Goal: Task Accomplishment & Management: Manage account settings

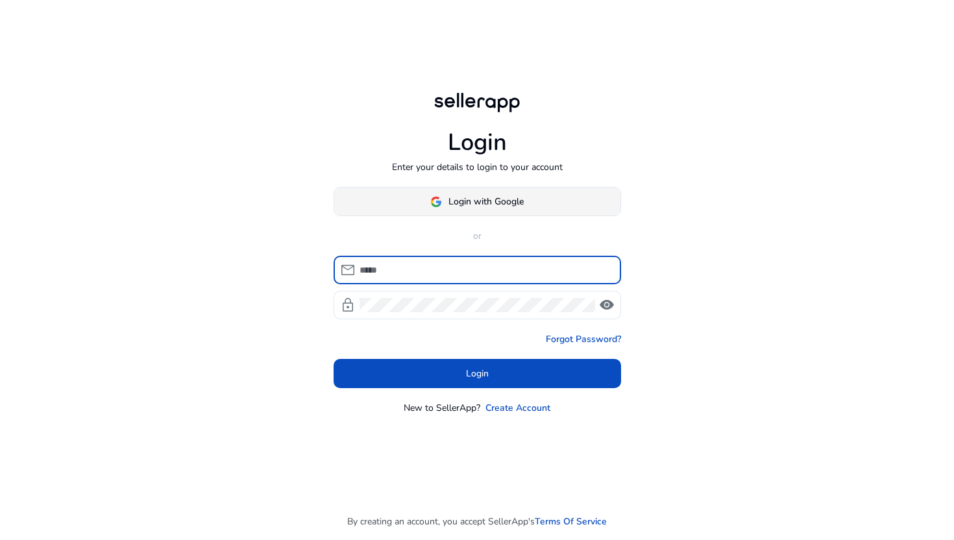
type input "**********"
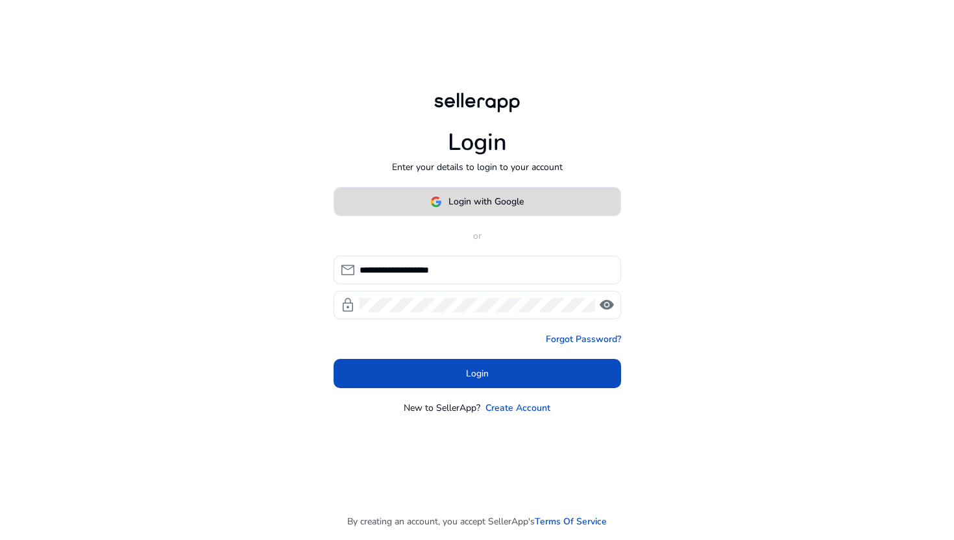
click at [457, 205] on span "Login with Google" at bounding box center [485, 202] width 75 height 14
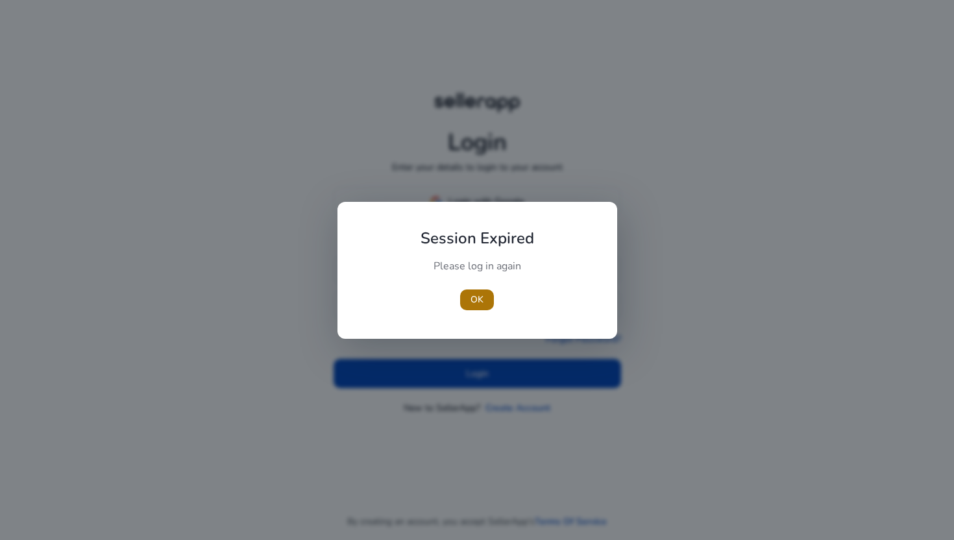
click at [477, 293] on span "OK" at bounding box center [476, 300] width 13 height 14
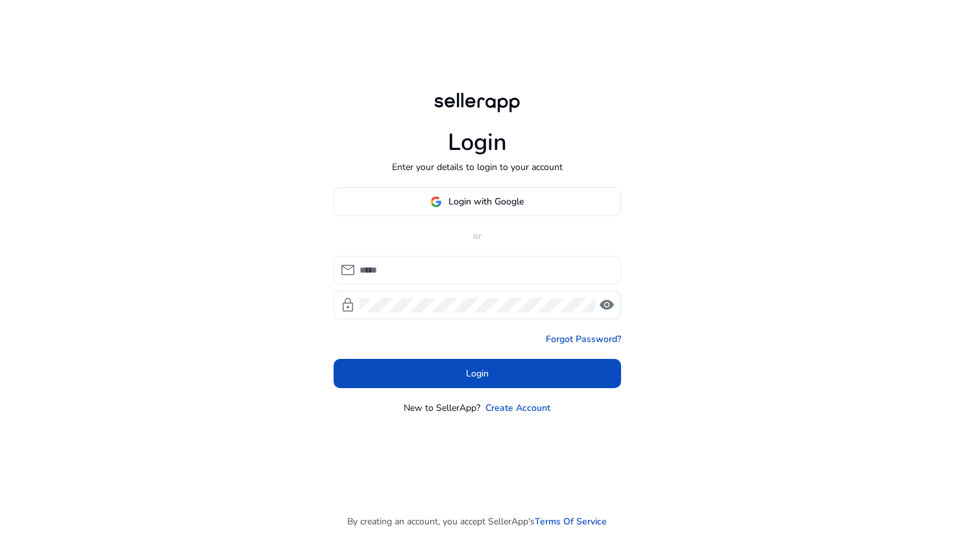
type input "**********"
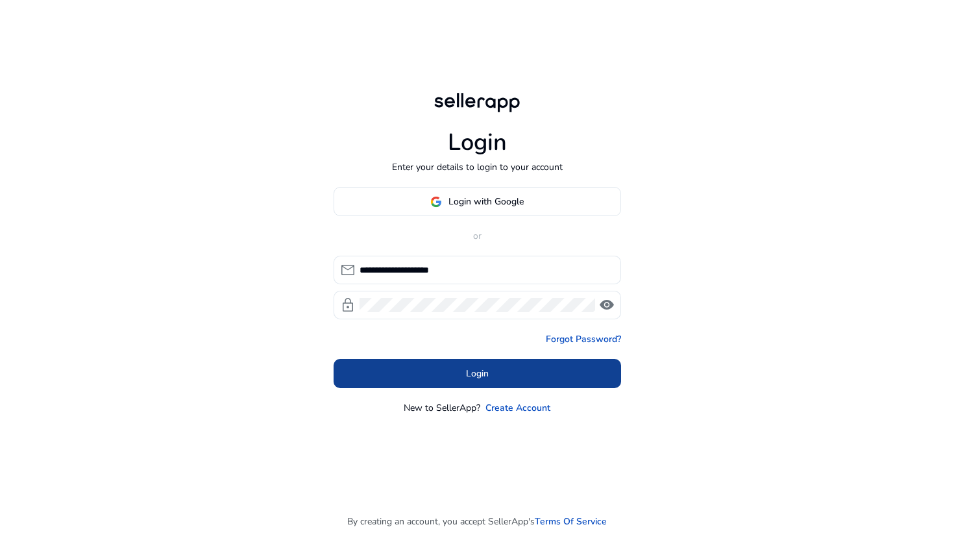
click at [448, 370] on span at bounding box center [476, 373] width 287 height 31
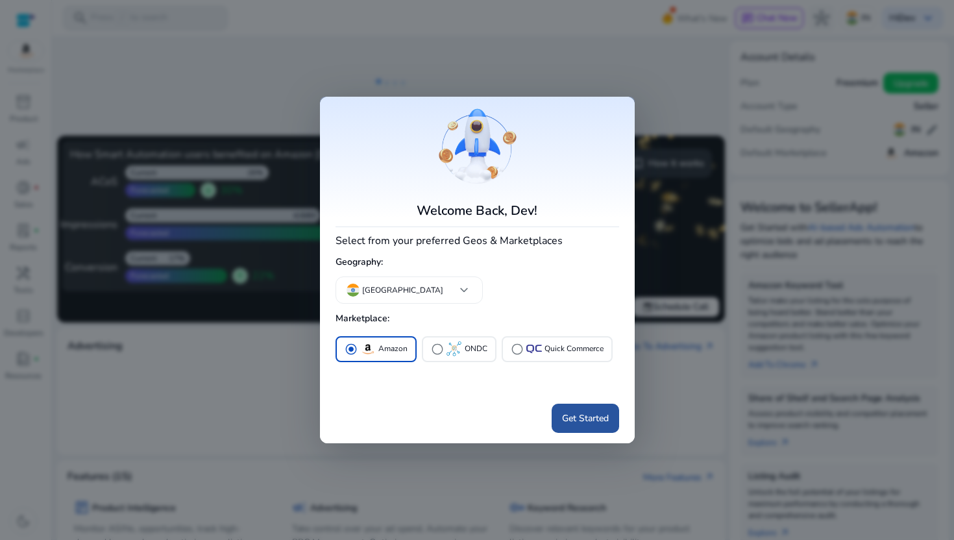
click at [587, 418] on span "Get Started" at bounding box center [585, 418] width 47 height 14
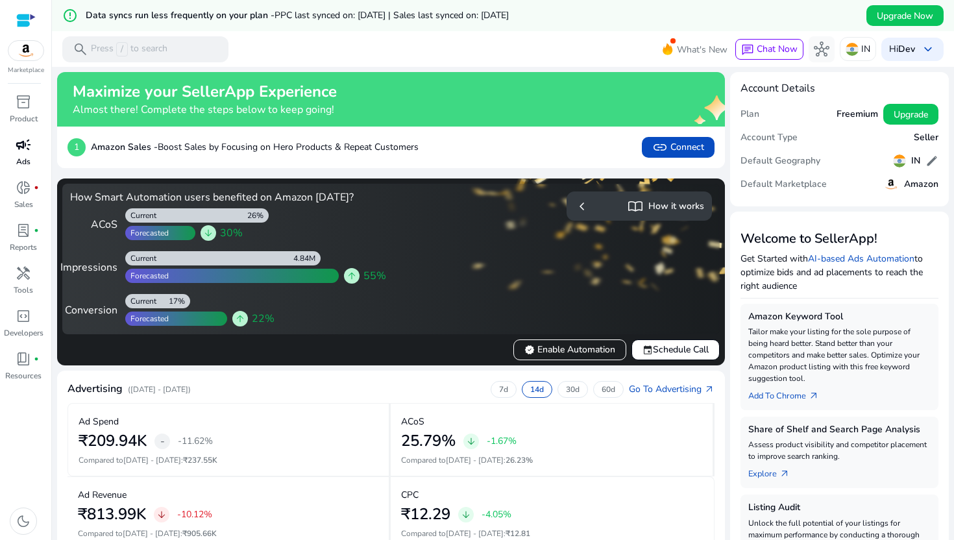
click at [27, 156] on p "Ads" at bounding box center [23, 162] width 14 height 12
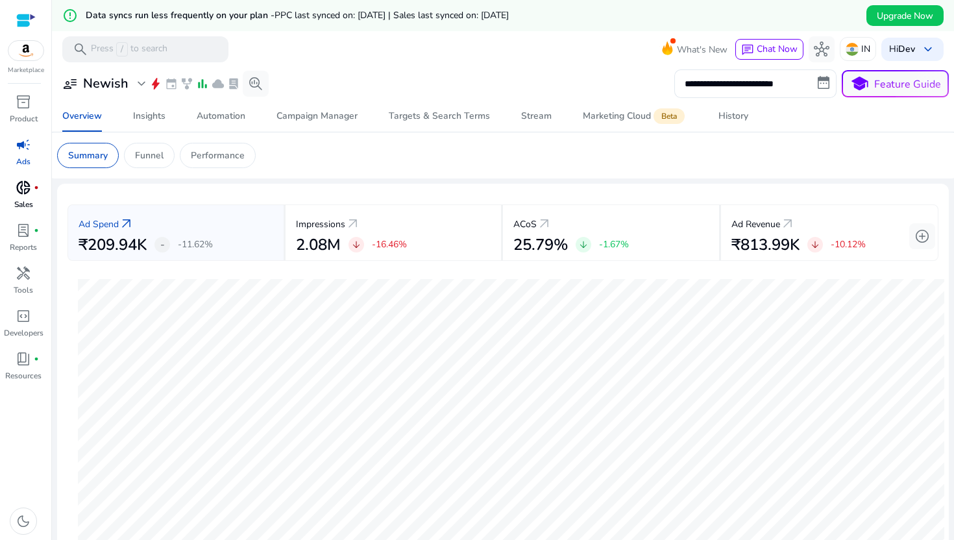
click at [23, 195] on span "donut_small" at bounding box center [24, 188] width 16 height 16
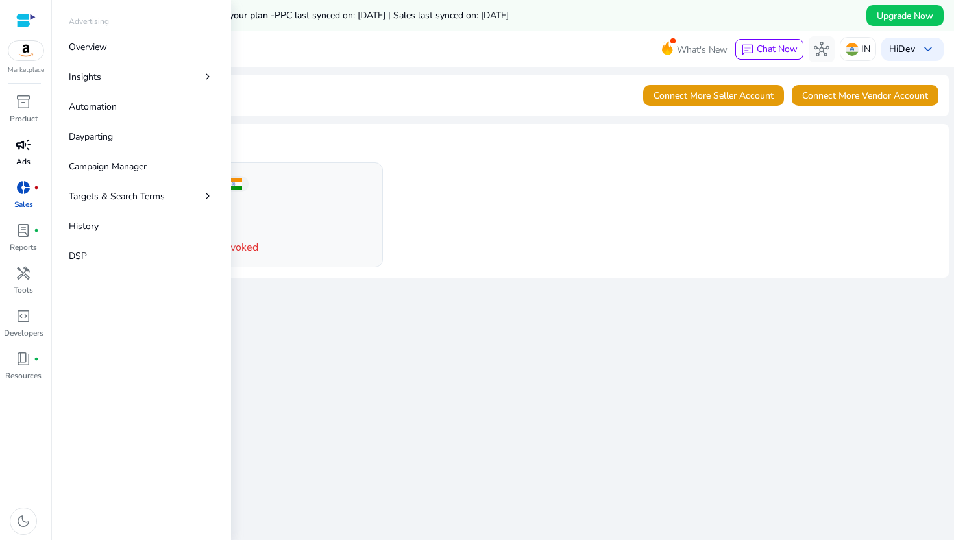
click at [18, 165] on p "Ads" at bounding box center [23, 162] width 14 height 12
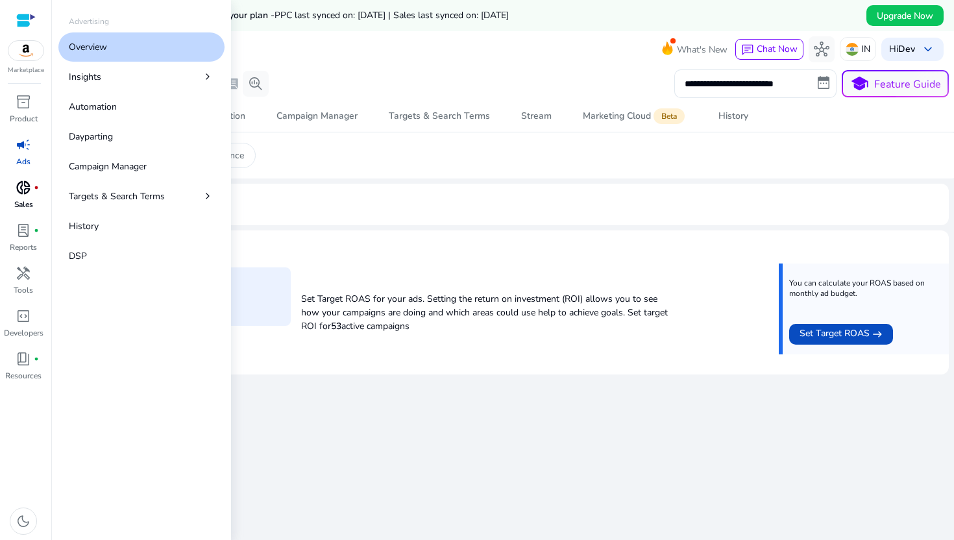
click at [18, 195] on span "donut_small" at bounding box center [24, 188] width 16 height 16
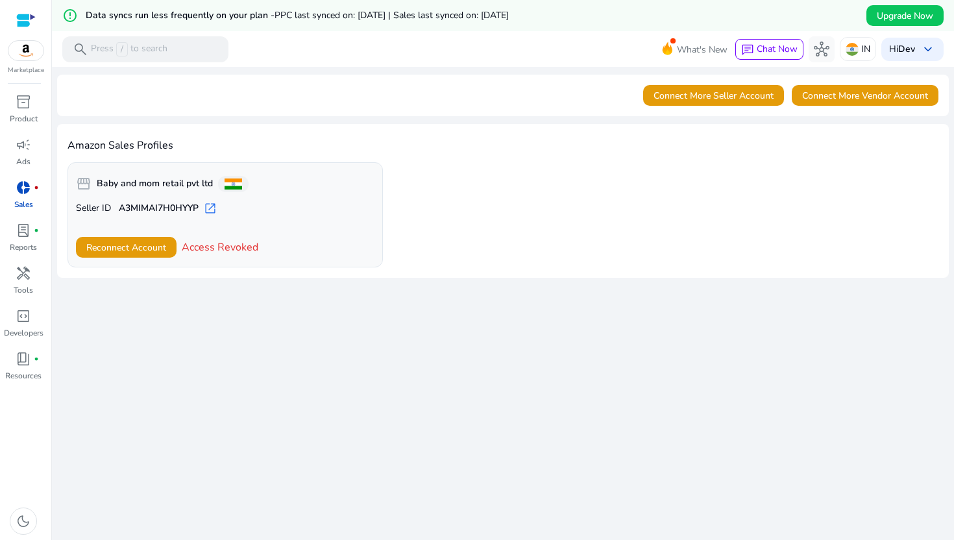
scroll to position [23, 0]
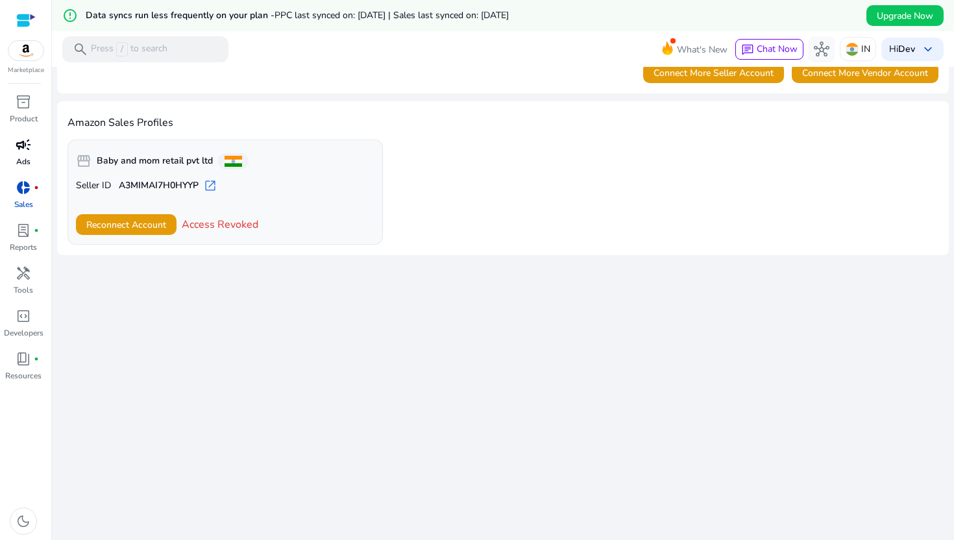
click at [32, 149] on div "campaign" at bounding box center [23, 144] width 36 height 21
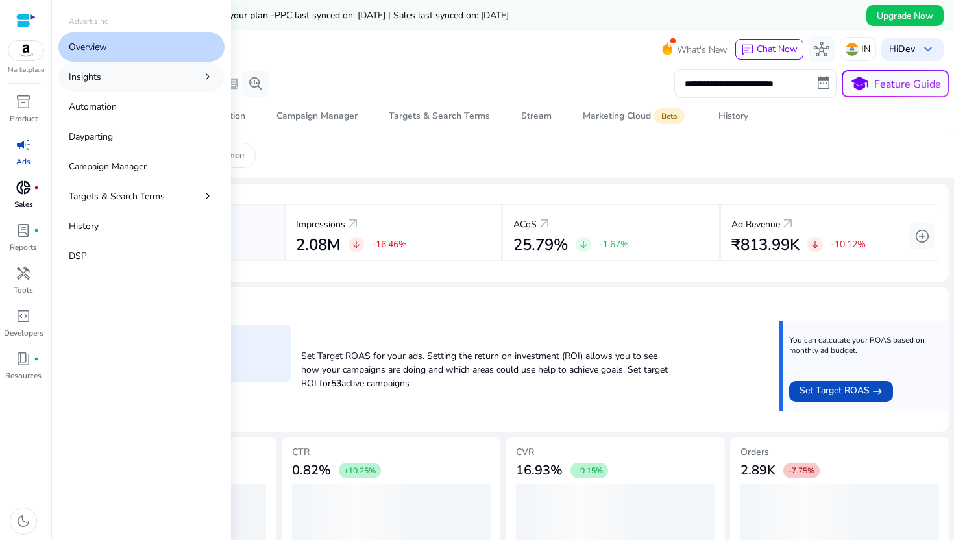
click at [164, 84] on link "Insights chevron_right" at bounding box center [141, 76] width 166 height 29
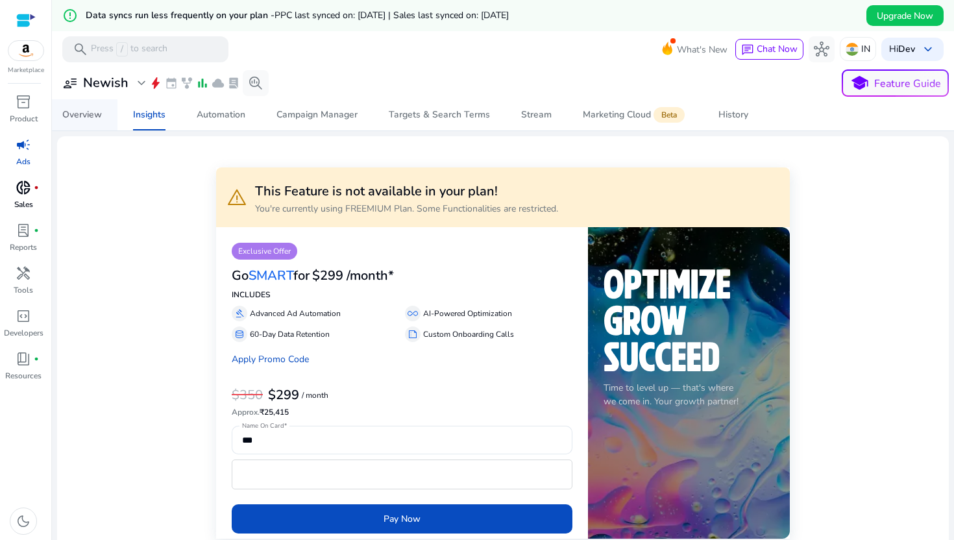
click at [95, 104] on span "Overview" at bounding box center [82, 114] width 40 height 31
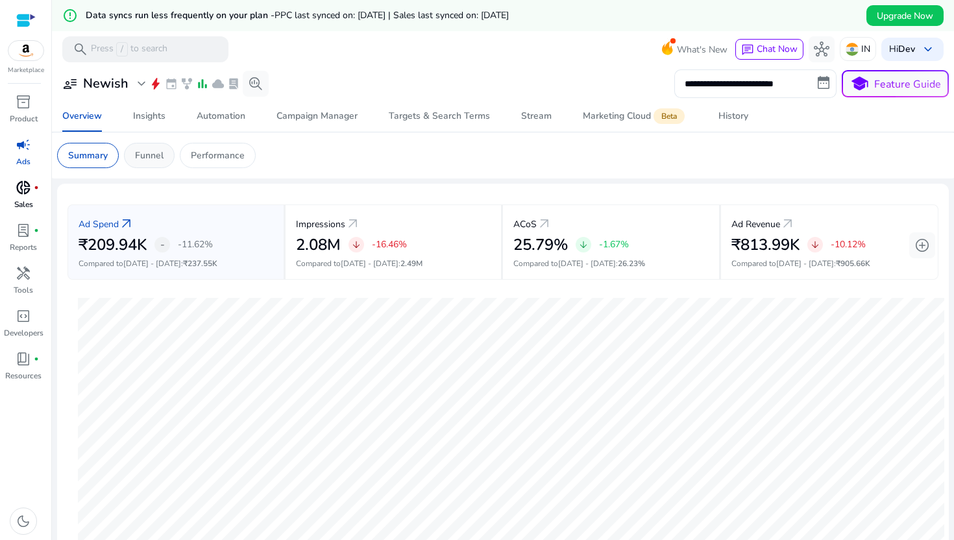
click at [145, 151] on p "Funnel" at bounding box center [149, 156] width 29 height 14
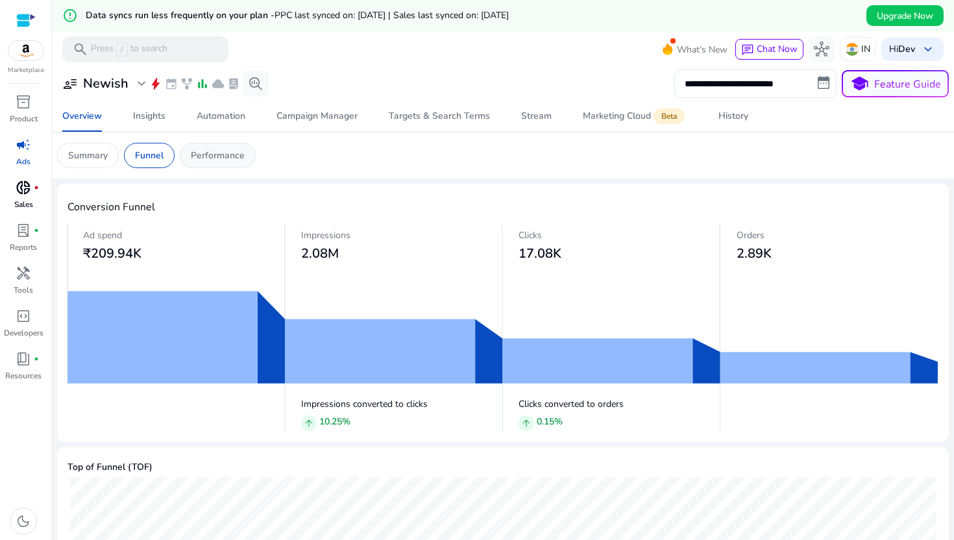
click at [215, 152] on p "Performance" at bounding box center [218, 156] width 54 height 14
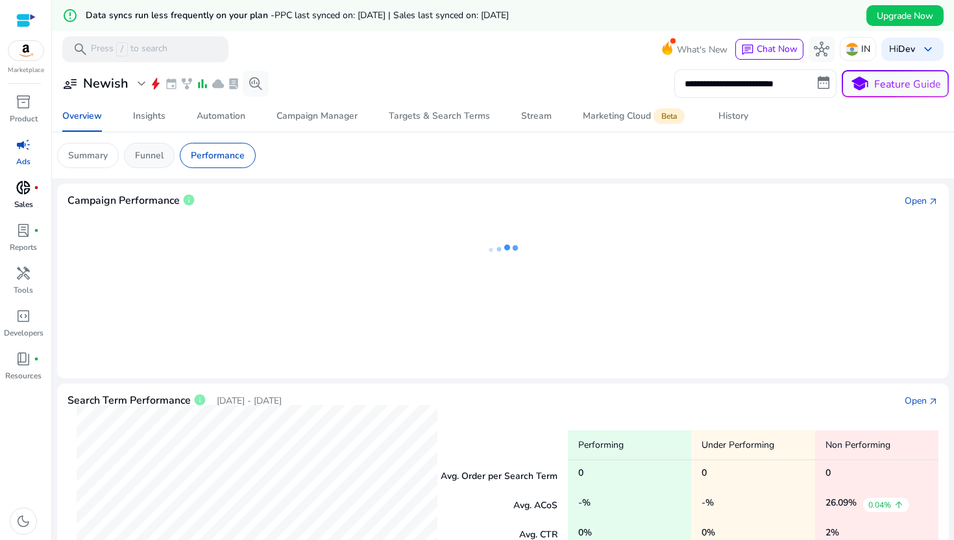
click at [171, 152] on div "Funnel" at bounding box center [149, 155] width 51 height 25
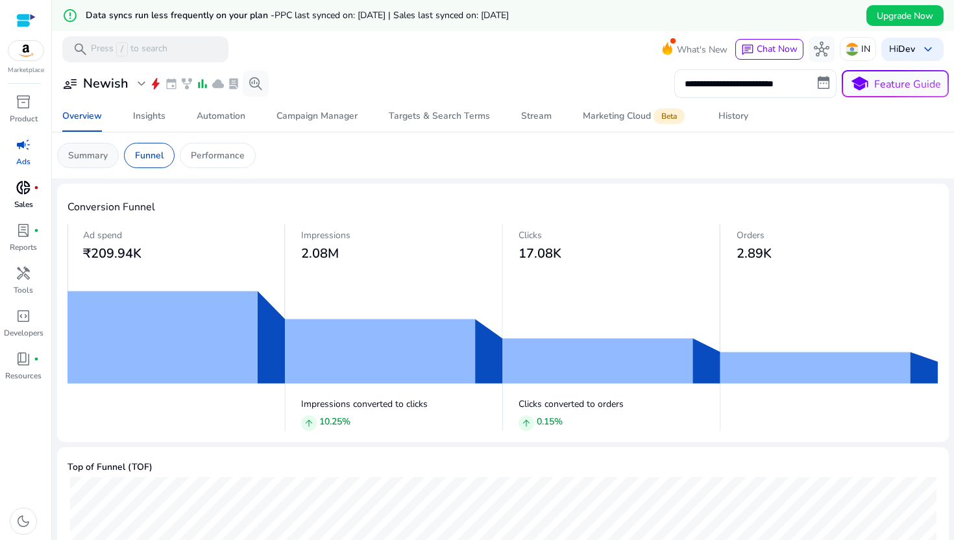
click at [95, 154] on p "Summary" at bounding box center [88, 156] width 40 height 14
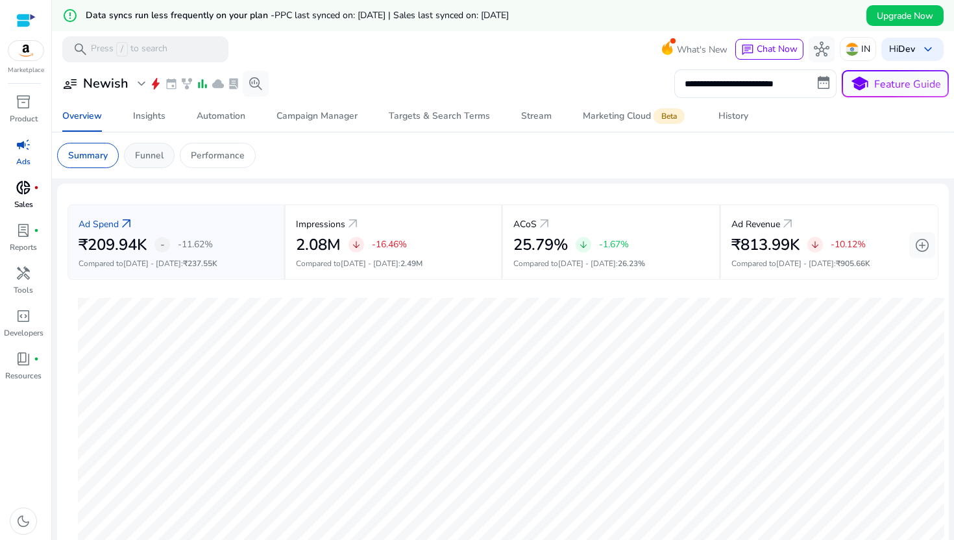
click at [157, 162] on p "Funnel" at bounding box center [149, 156] width 29 height 14
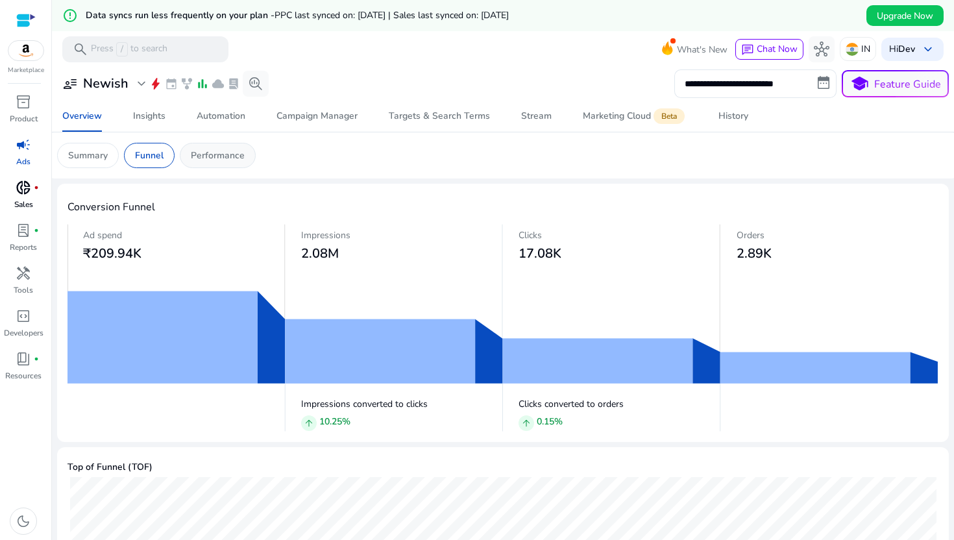
click at [223, 158] on p "Performance" at bounding box center [218, 156] width 54 height 14
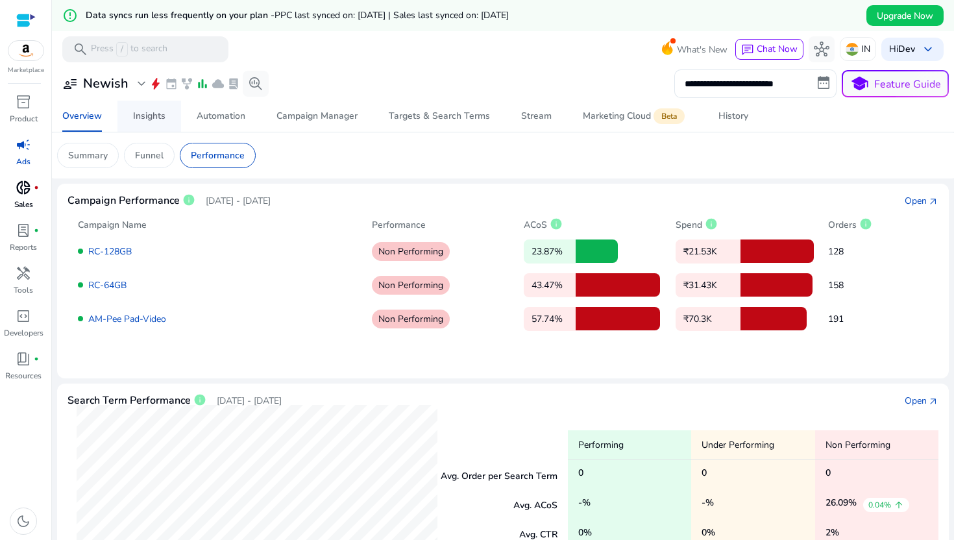
click at [150, 120] on div "Insights" at bounding box center [149, 116] width 32 height 9
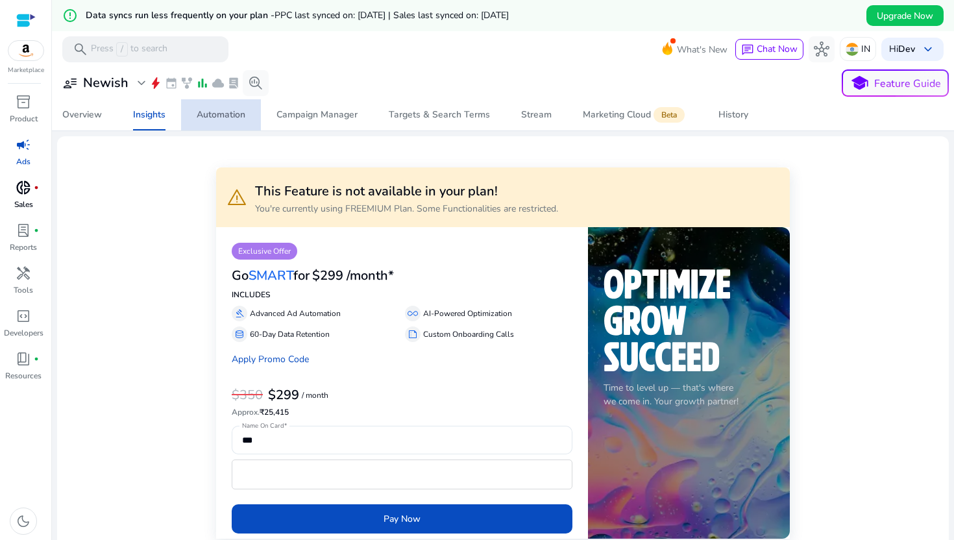
click at [208, 108] on span "Automation" at bounding box center [221, 114] width 49 height 31
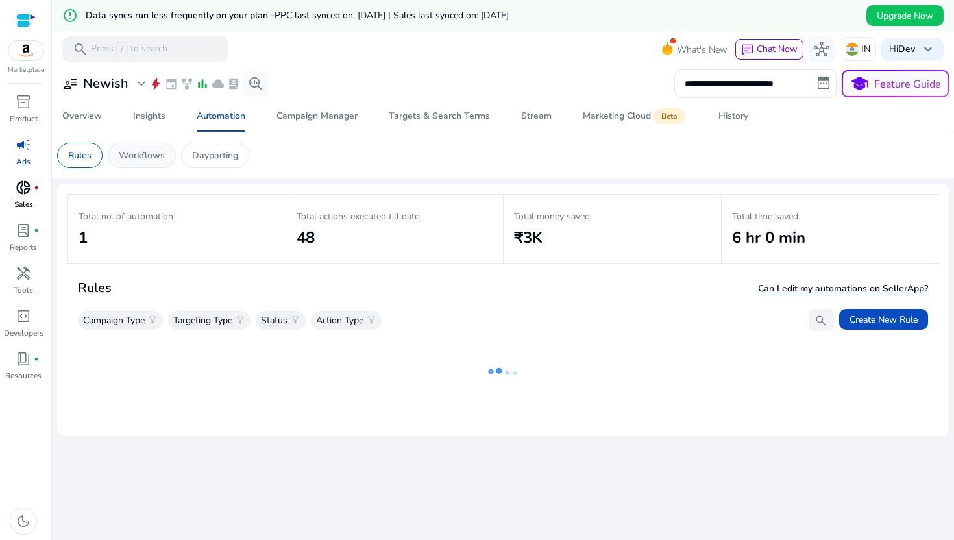
click at [149, 151] on p "Workflows" at bounding box center [142, 156] width 46 height 14
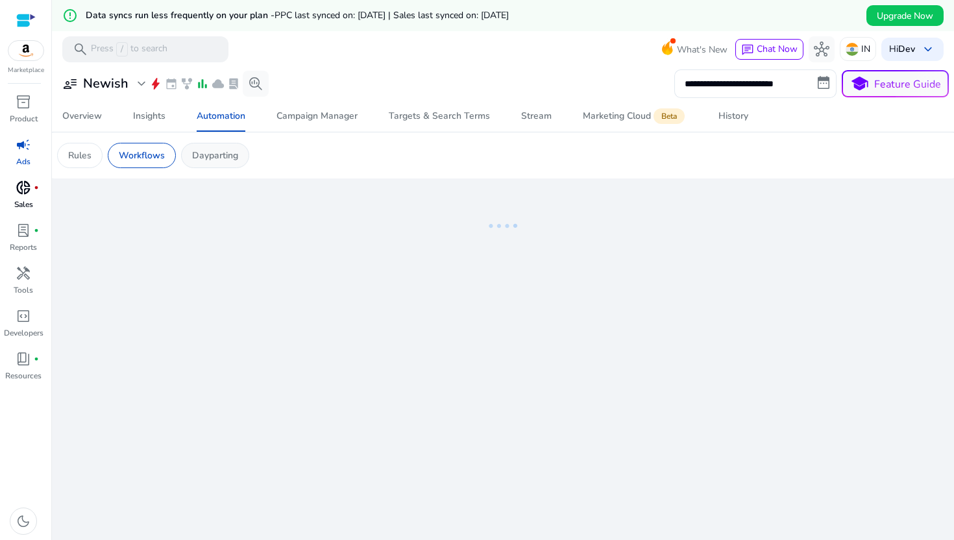
click at [223, 151] on p "Dayparting" at bounding box center [215, 156] width 46 height 14
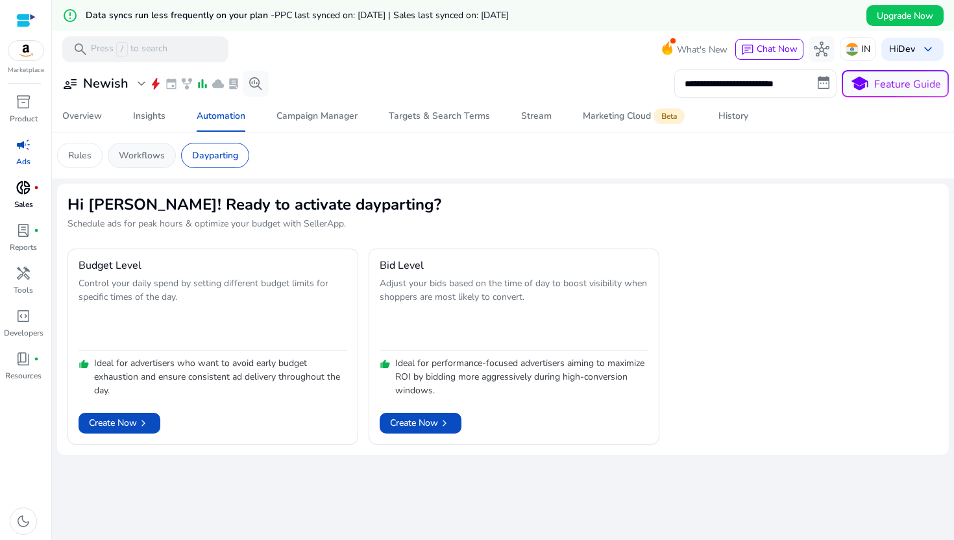
click at [151, 154] on p "Workflows" at bounding box center [142, 156] width 46 height 14
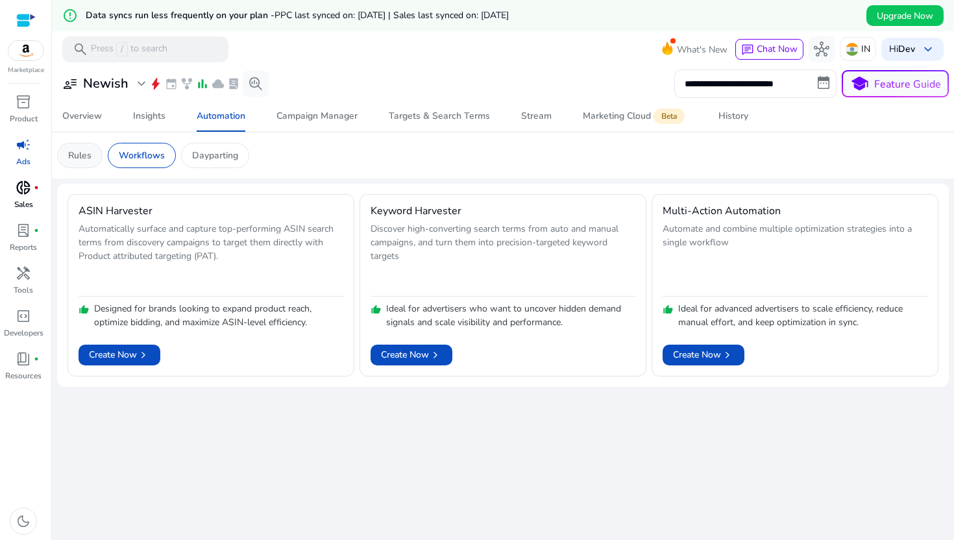
click at [68, 153] on p "Rules" at bounding box center [79, 156] width 23 height 14
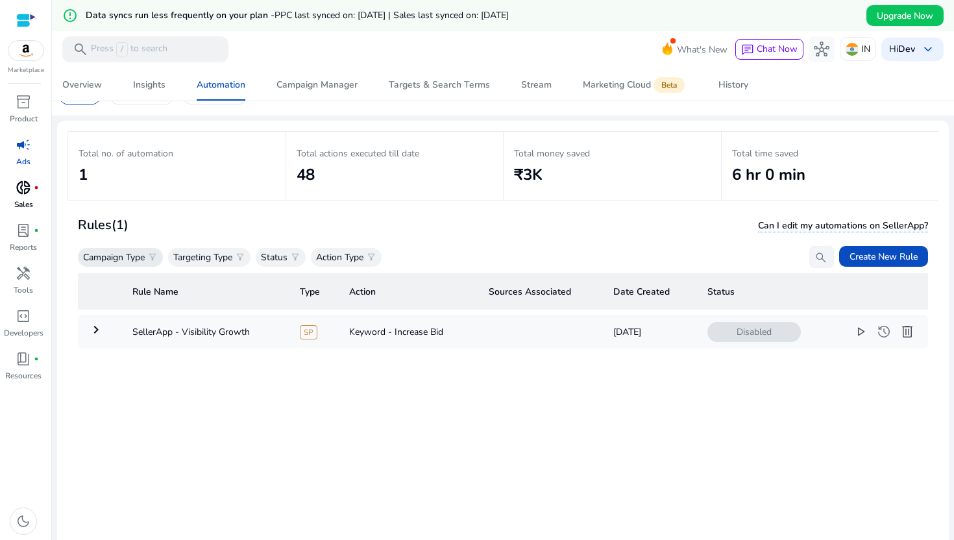
scroll to position [79, 0]
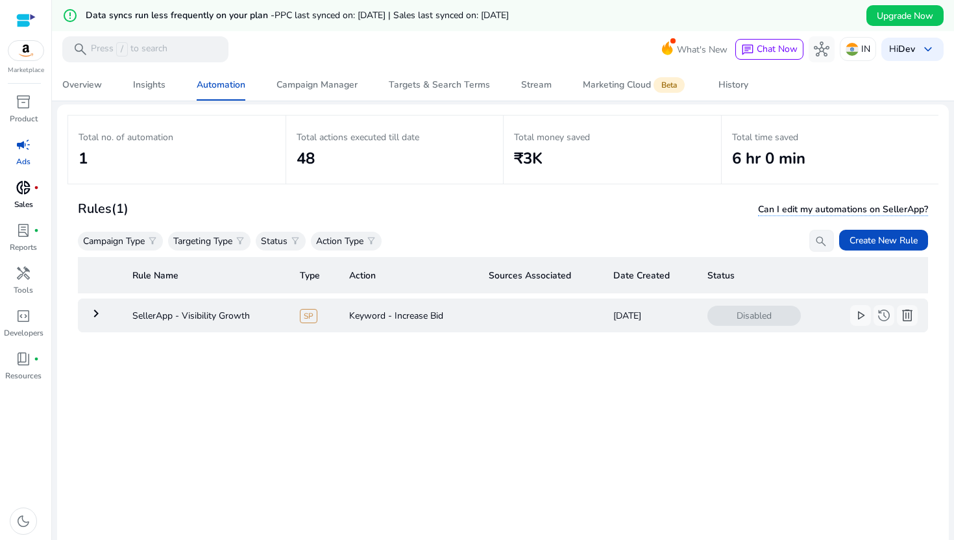
click at [98, 320] on mat-icon "keyboard_arrow_right" at bounding box center [96, 314] width 16 height 16
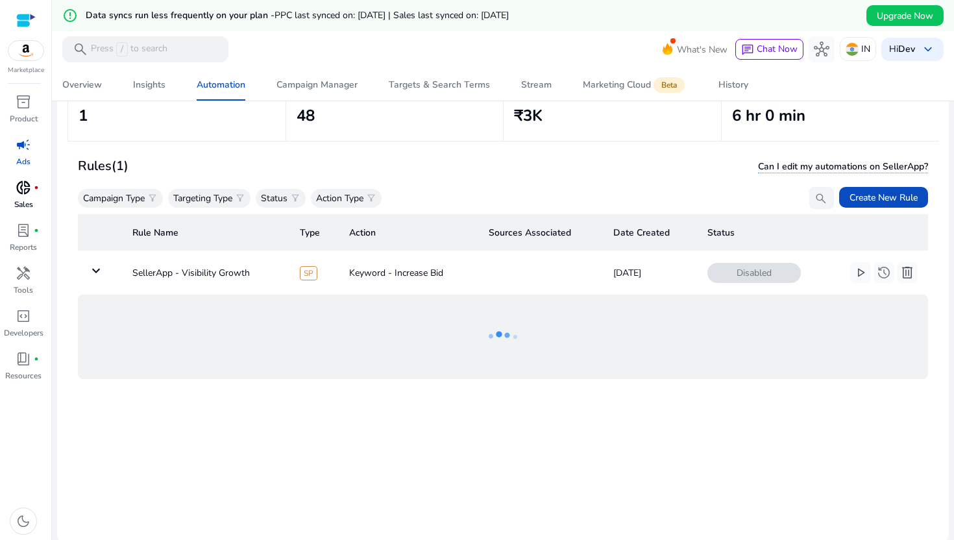
scroll to position [126, 0]
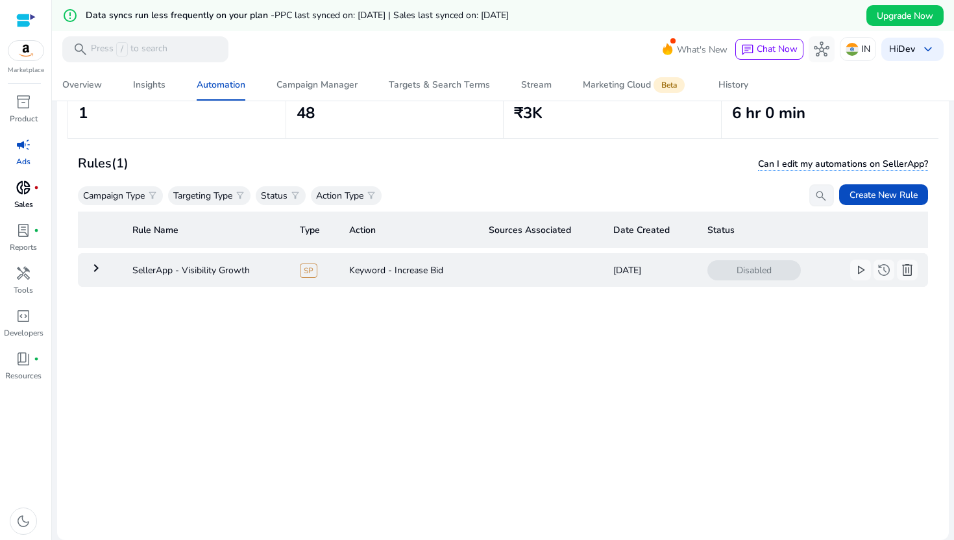
click at [101, 281] on td "keyboard_arrow_right" at bounding box center [100, 270] width 44 height 34
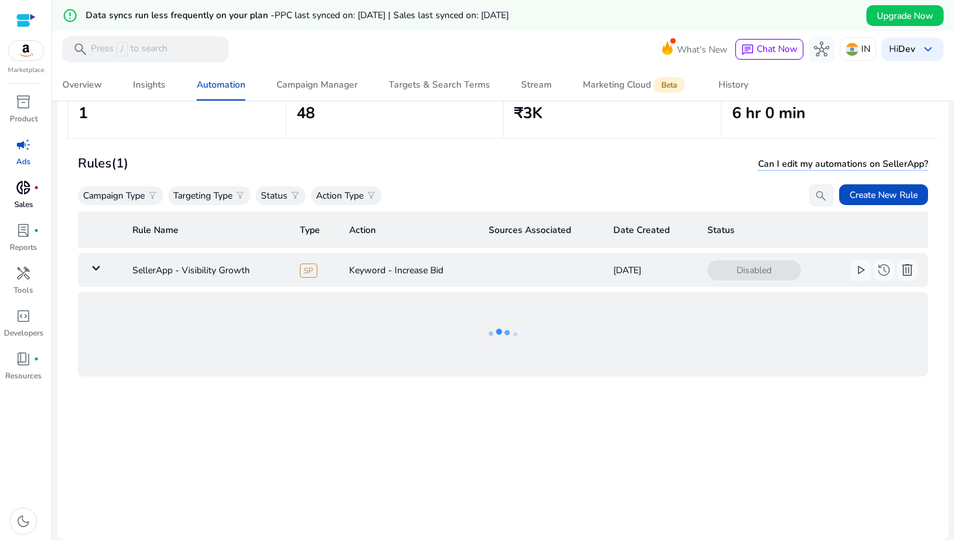
click at [97, 274] on mat-icon "keyboard_arrow_down" at bounding box center [96, 268] width 16 height 16
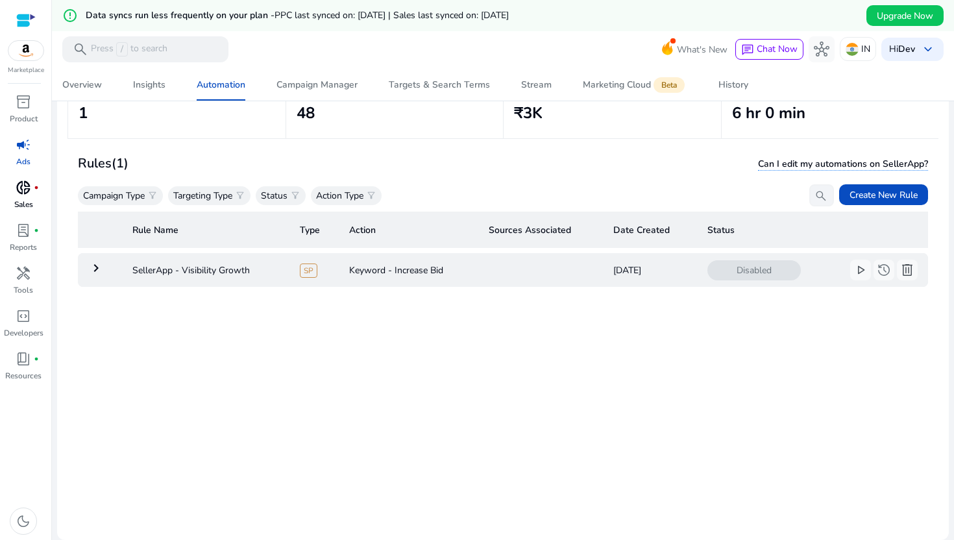
click at [97, 274] on mat-icon "keyboard_arrow_right" at bounding box center [96, 268] width 16 height 16
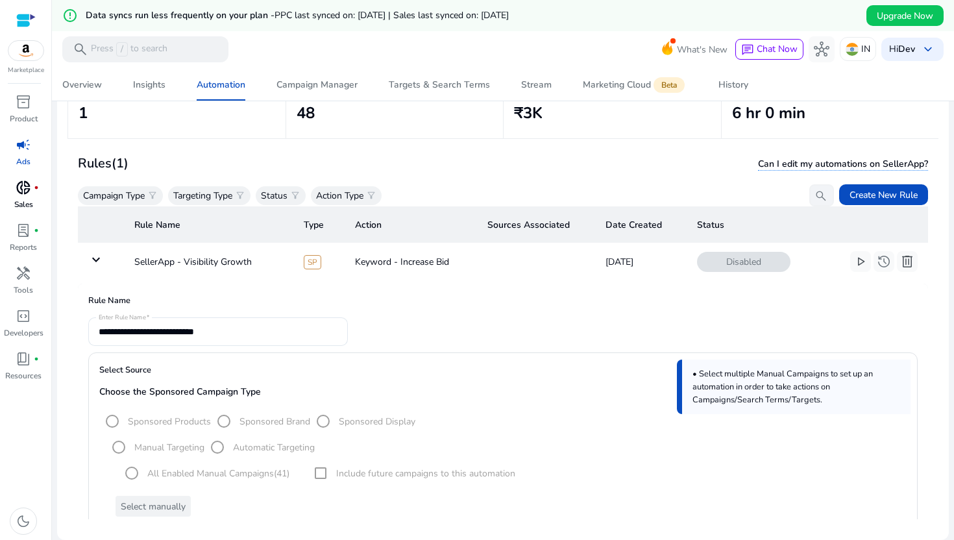
scroll to position [0, 0]
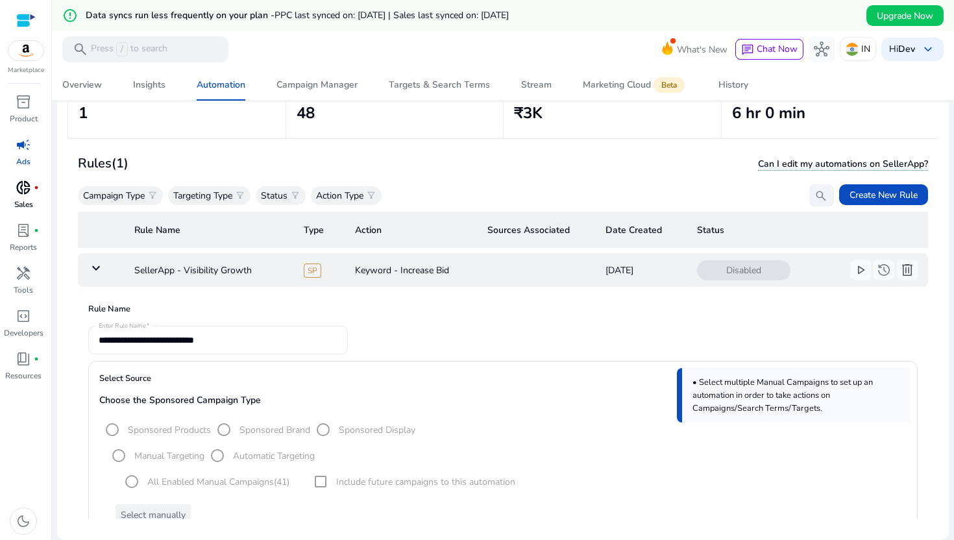
click at [103, 258] on td "keyboard_arrow_down" at bounding box center [101, 270] width 46 height 34
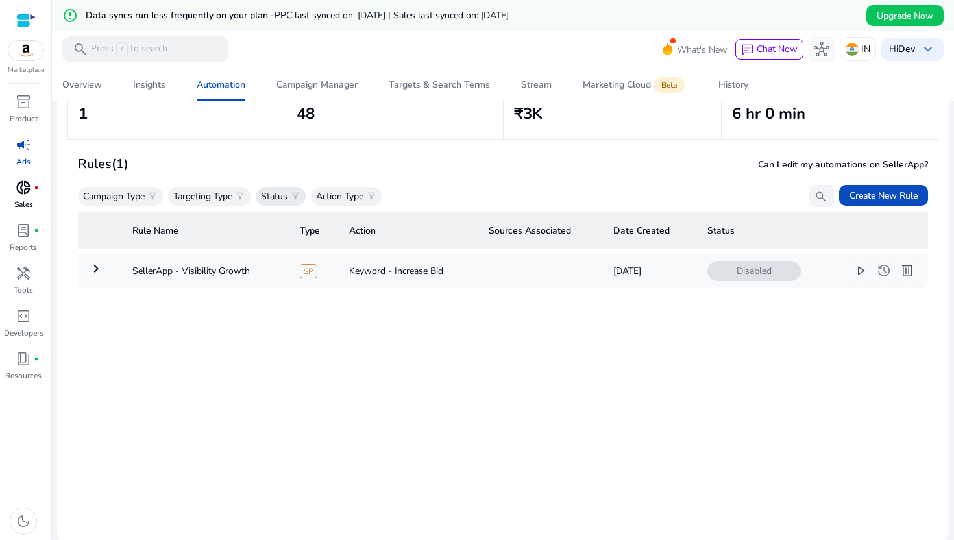
scroll to position [126, 0]
click at [242, 197] on span "filter_alt" at bounding box center [240, 195] width 10 height 10
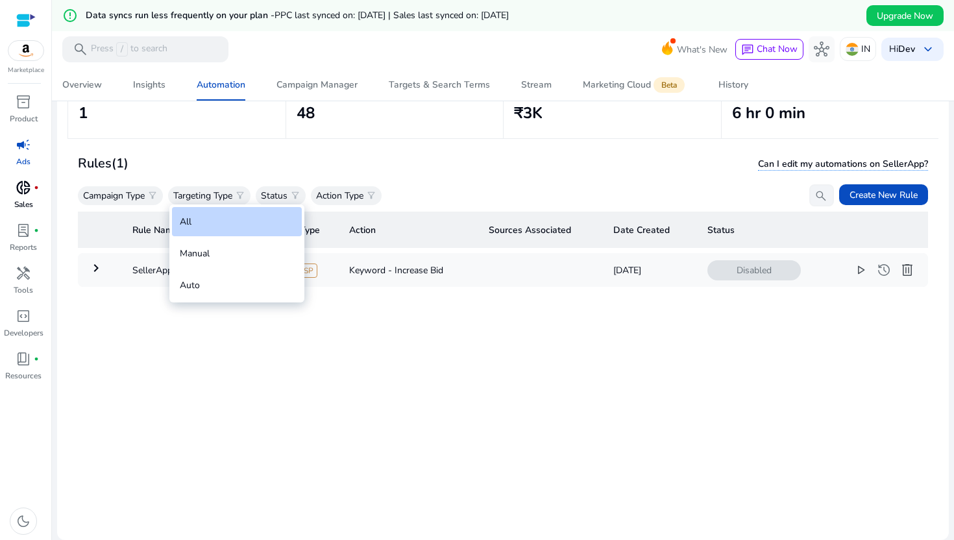
click at [308, 162] on div at bounding box center [477, 270] width 954 height 540
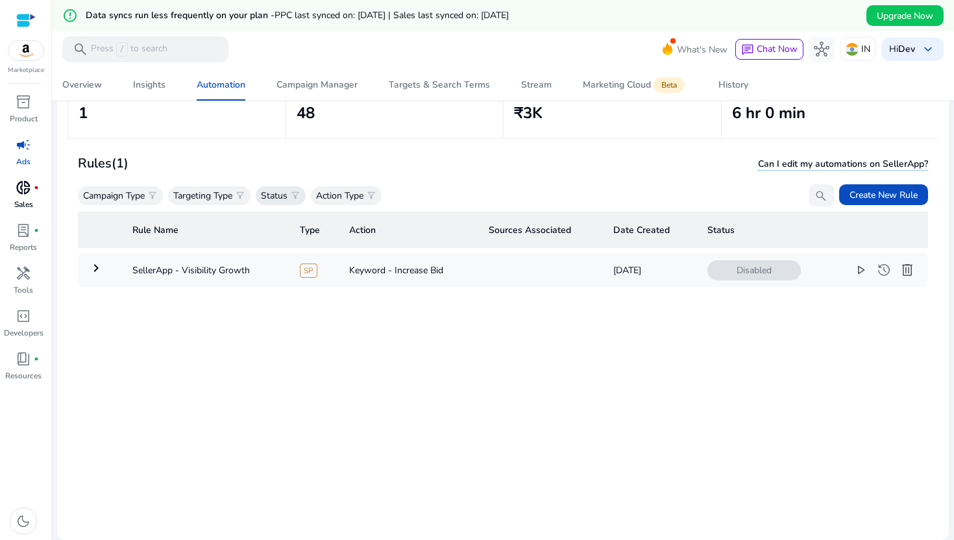
click at [300, 190] on span "filter_alt" at bounding box center [295, 195] width 10 height 10
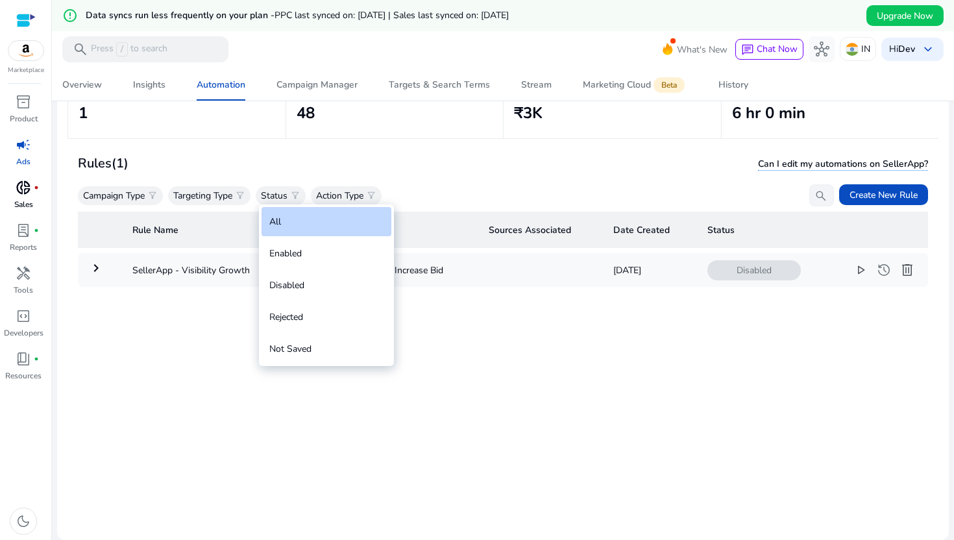
click at [369, 176] on div at bounding box center [477, 270] width 954 height 540
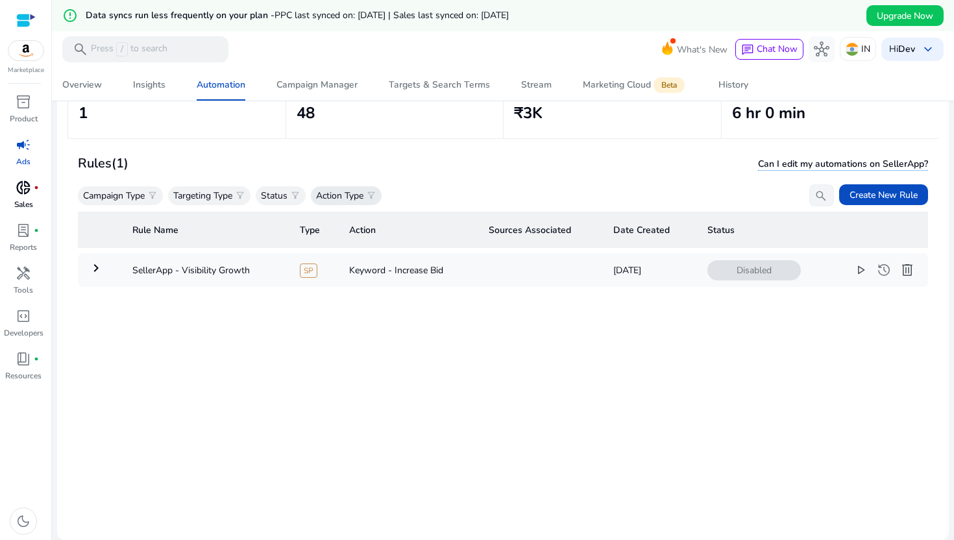
click at [368, 193] on div "Action Type filter_alt" at bounding box center [346, 195] width 71 height 19
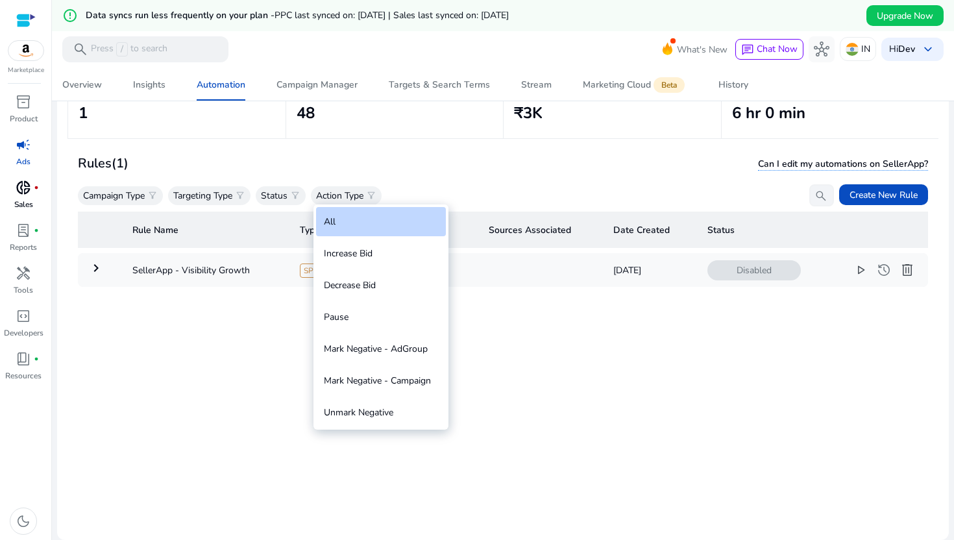
click at [409, 147] on div at bounding box center [477, 270] width 954 height 540
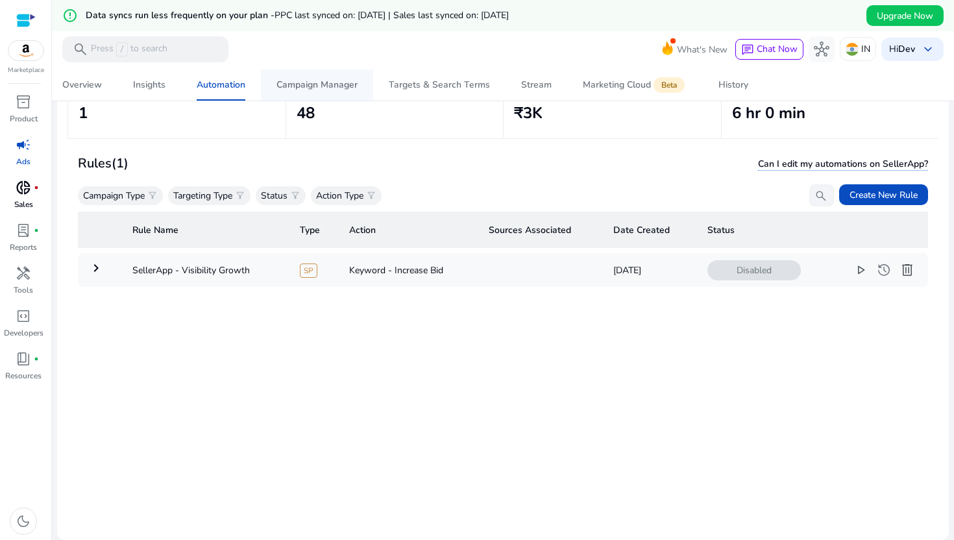
click at [332, 90] on div "Campaign Manager" at bounding box center [316, 84] width 81 height 9
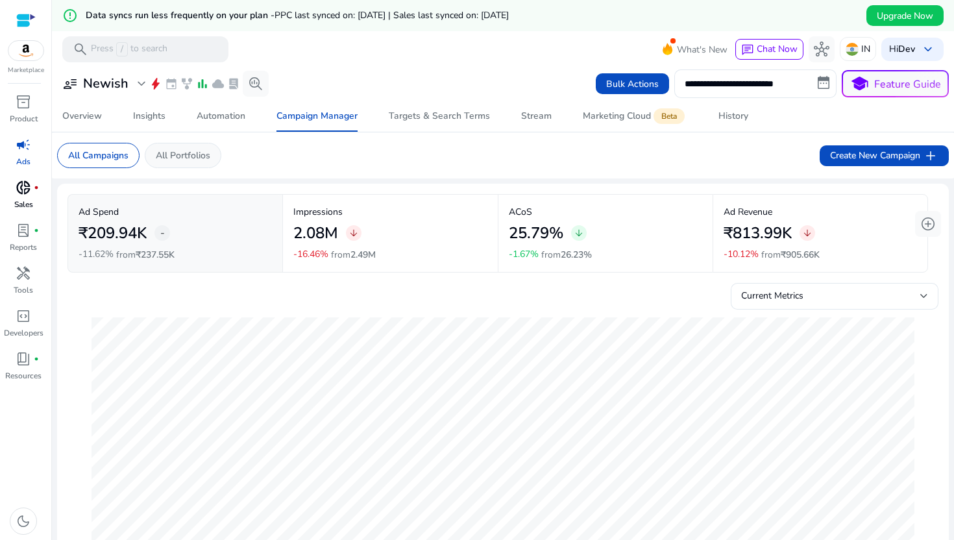
click at [202, 150] on p "All Portfolios" at bounding box center [183, 156] width 54 height 14
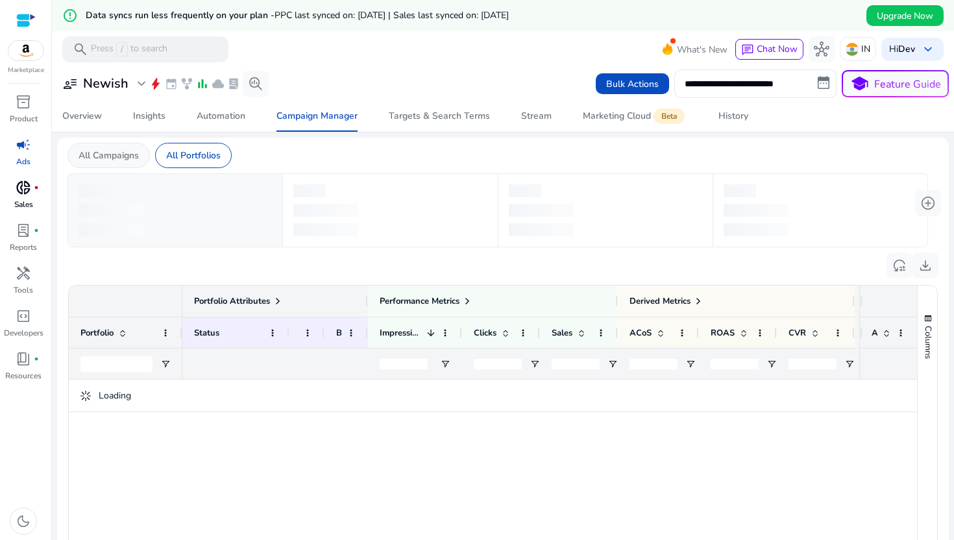
click at [101, 156] on p "All Campaigns" at bounding box center [109, 156] width 60 height 14
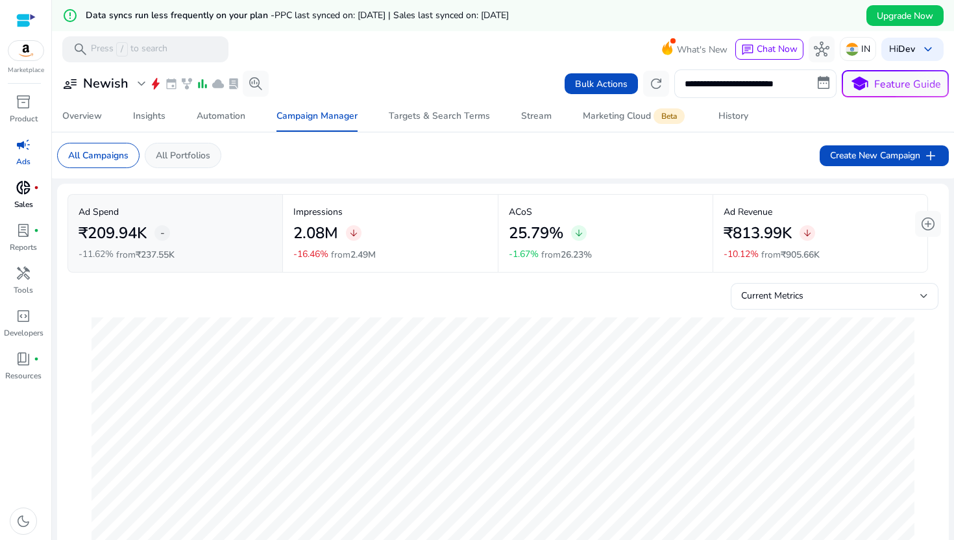
click at [201, 158] on p "All Portfolios" at bounding box center [183, 156] width 54 height 14
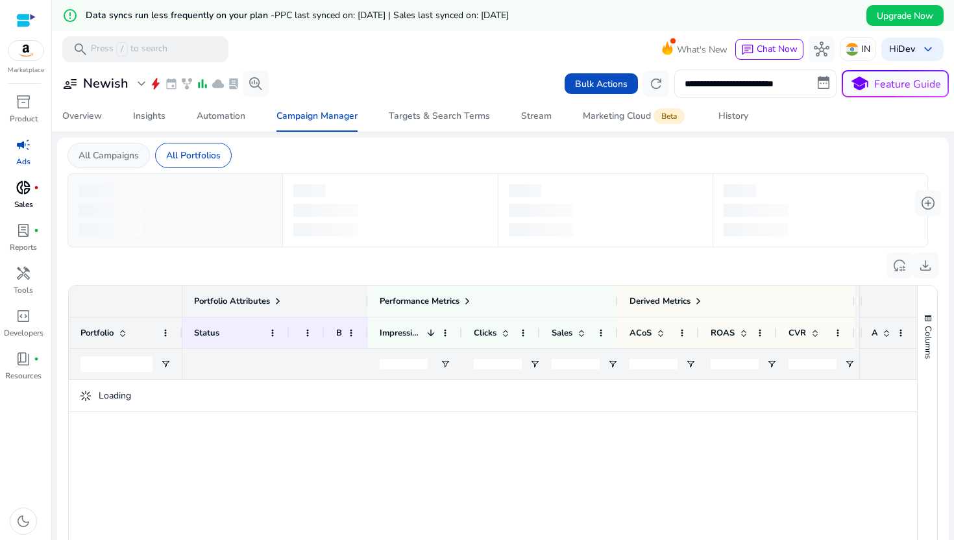
click at [108, 158] on p "All Campaigns" at bounding box center [109, 156] width 60 height 14
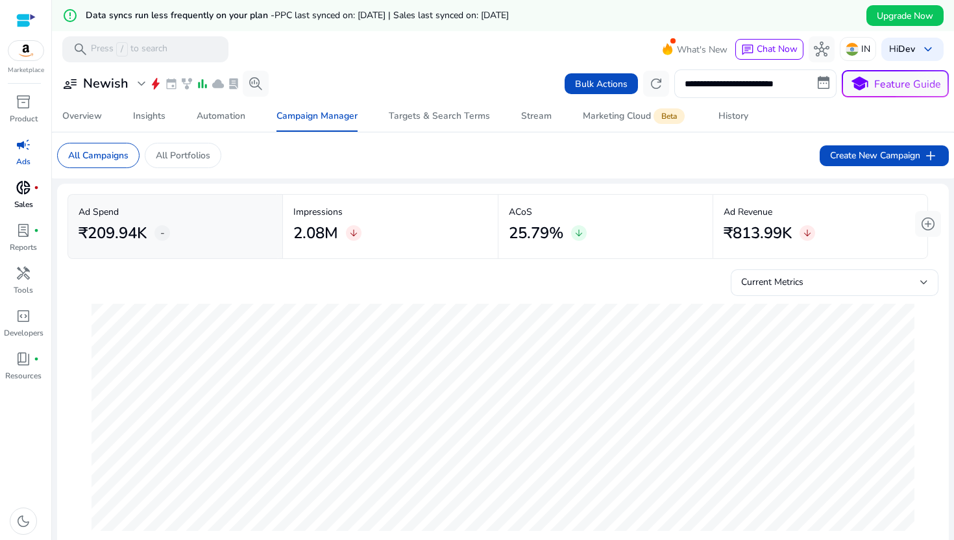
click at [445, 93] on div "**********" at bounding box center [502, 83] width 891 height 29
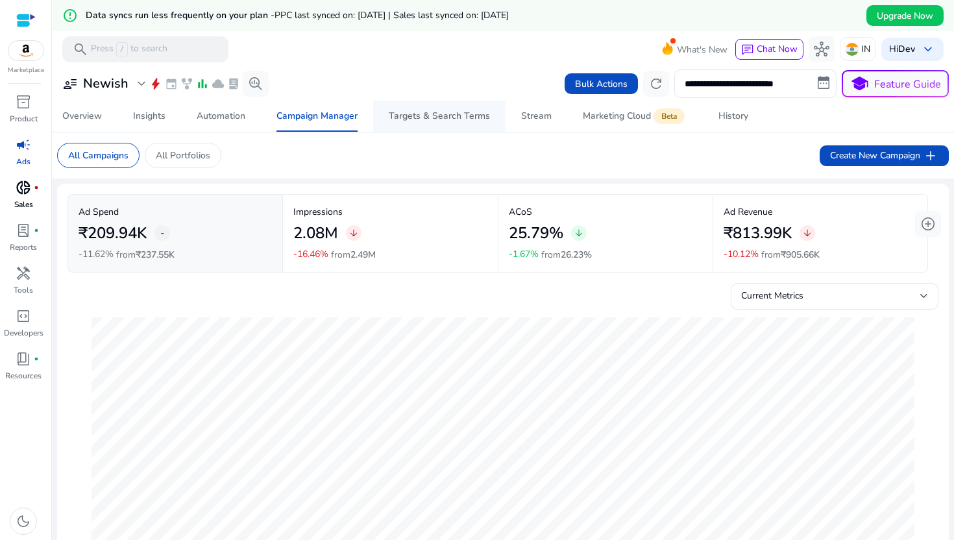
click at [445, 108] on span "Targets & Search Terms" at bounding box center [439, 116] width 101 height 31
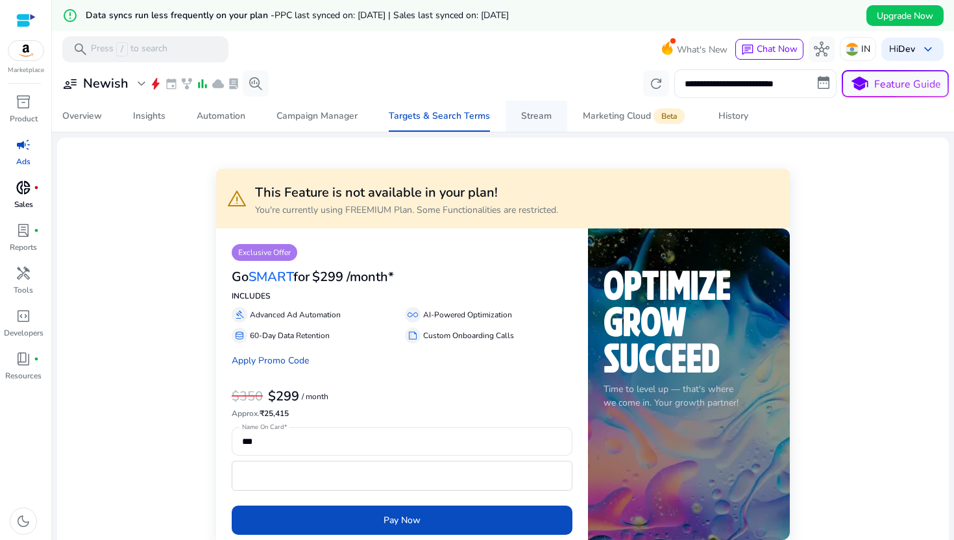
click at [547, 119] on div "Stream" at bounding box center [536, 116] width 30 height 9
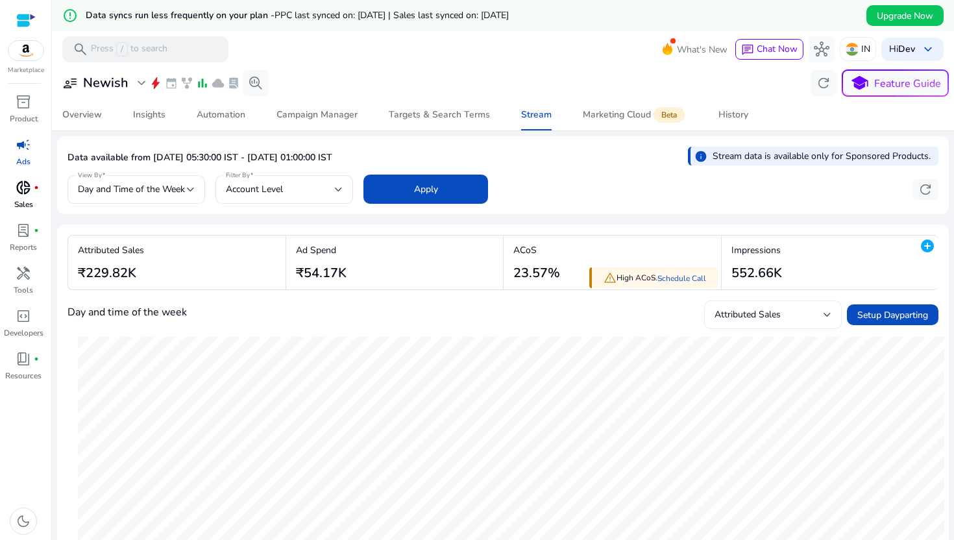
click at [764, 304] on div "Attributed Sales" at bounding box center [772, 314] width 117 height 29
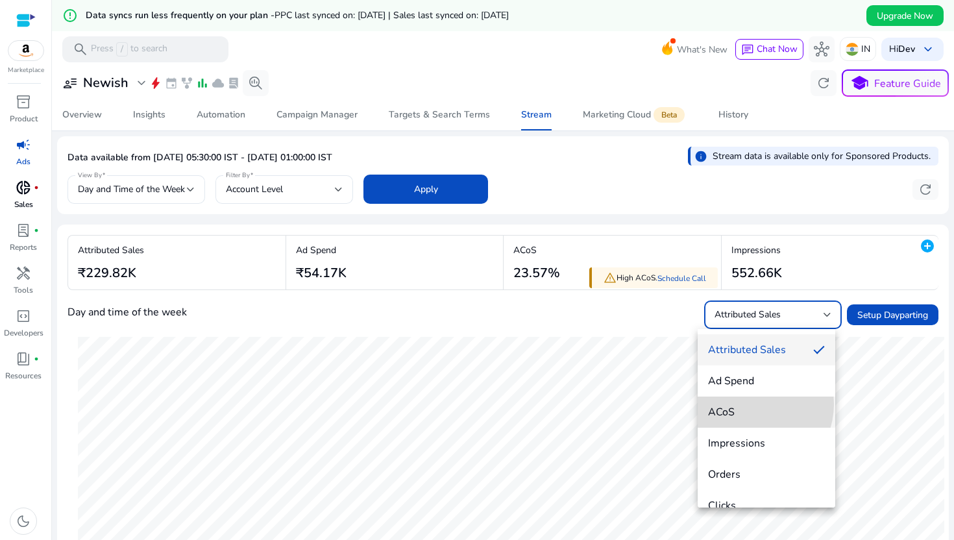
click at [751, 405] on span "ACoS" at bounding box center [766, 412] width 117 height 14
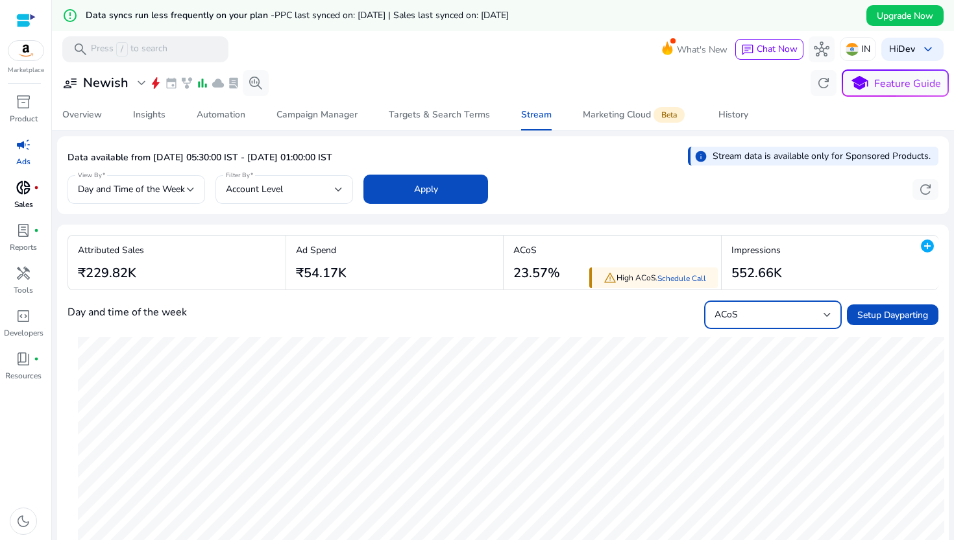
click at [764, 318] on div "ACoS" at bounding box center [768, 315] width 109 height 14
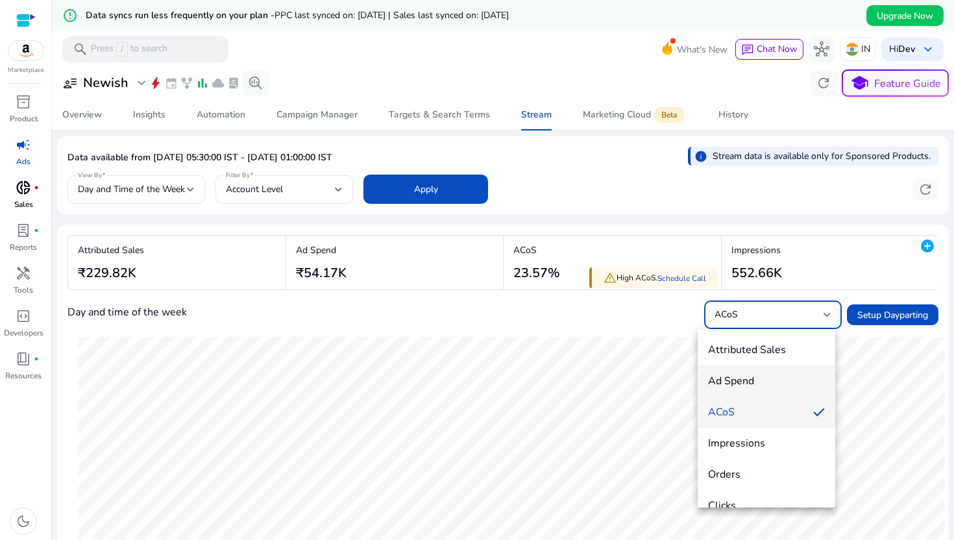
click at [752, 383] on span "Ad Spend" at bounding box center [766, 381] width 117 height 14
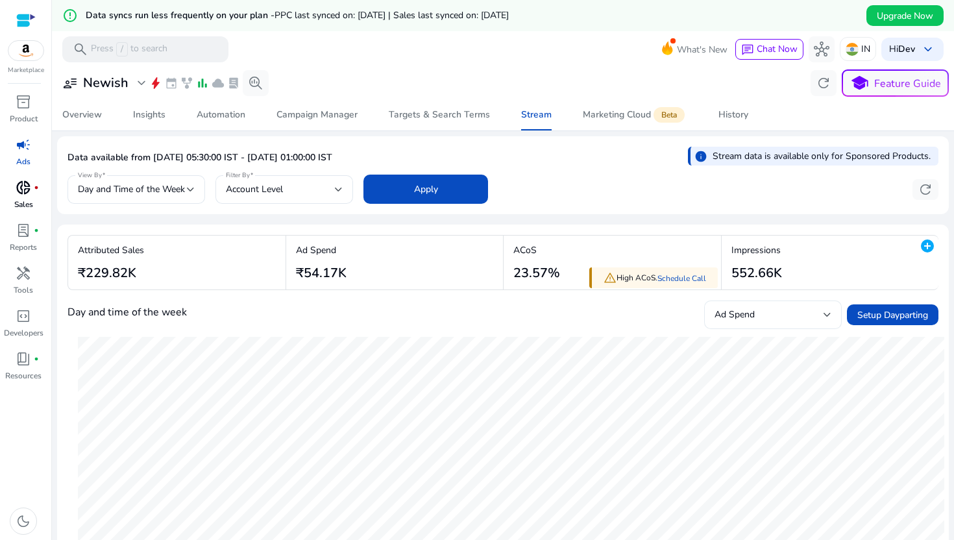
click at [760, 303] on div "Ad Spend" at bounding box center [772, 314] width 117 height 29
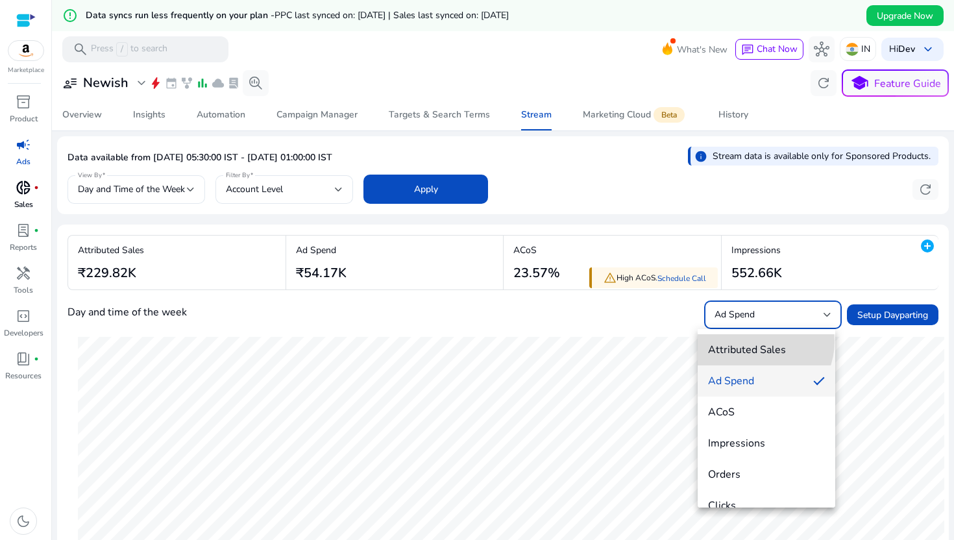
click at [756, 341] on mat-option "Attributed Sales" at bounding box center [766, 349] width 138 height 31
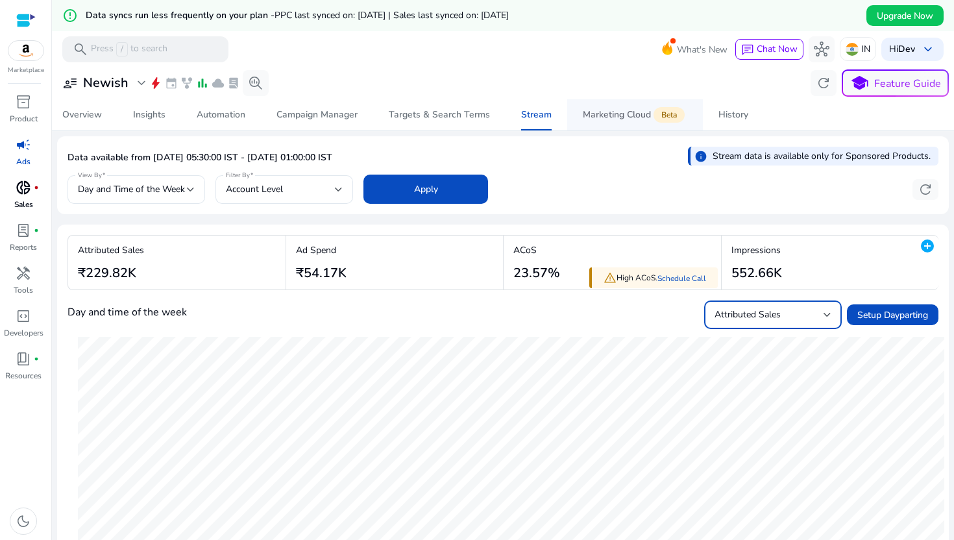
click at [639, 118] on div "Marketing Cloud Beta" at bounding box center [635, 115] width 104 height 10
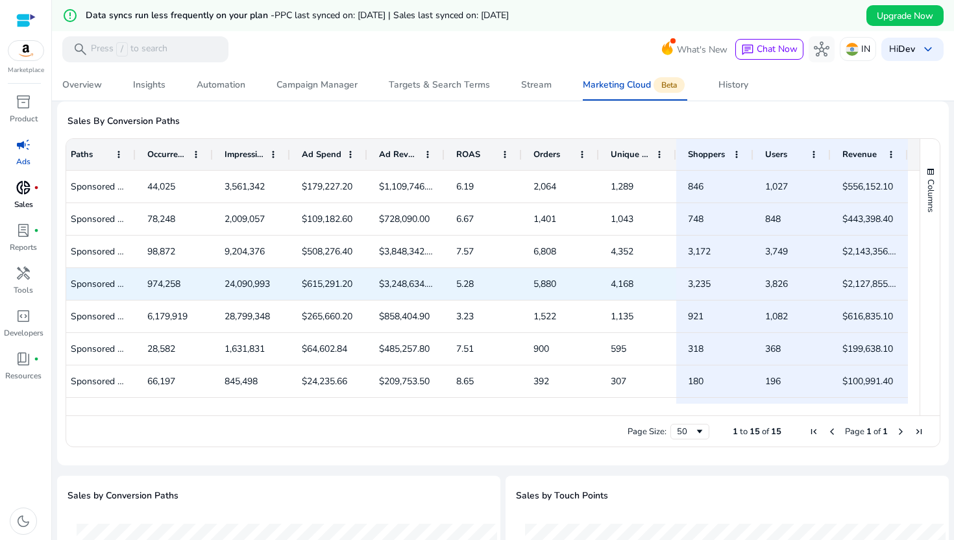
scroll to position [1, 0]
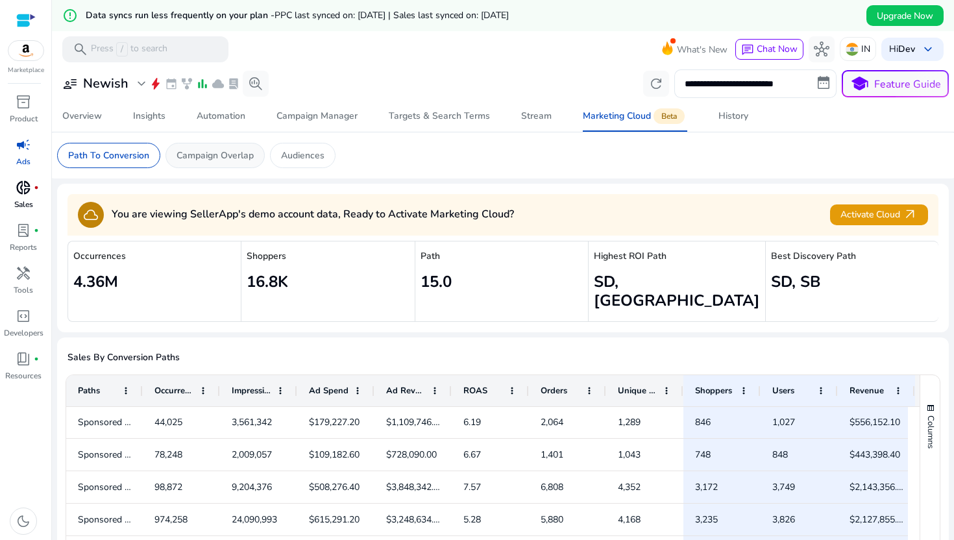
click at [215, 151] on p "Campaign Overlap" at bounding box center [214, 156] width 77 height 14
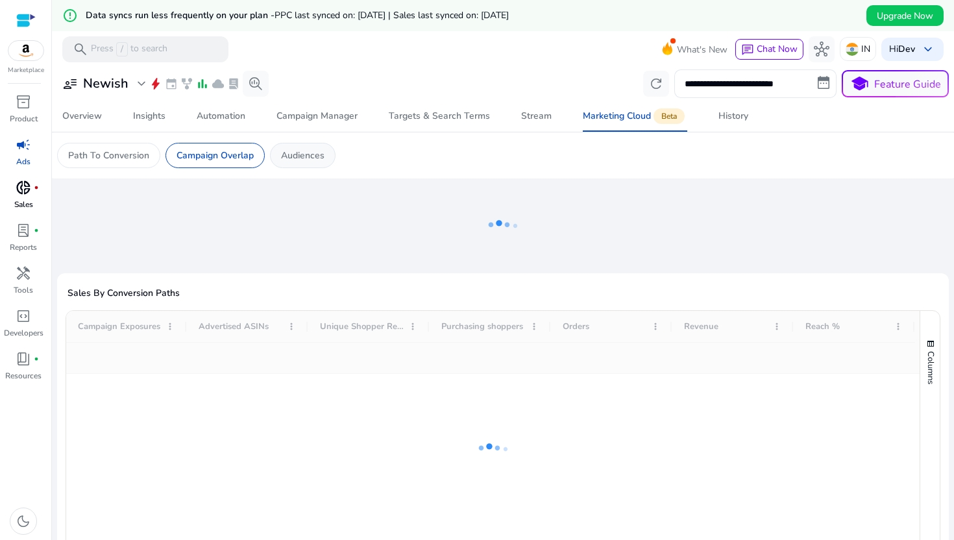
click at [301, 152] on p "Audiences" at bounding box center [302, 156] width 43 height 14
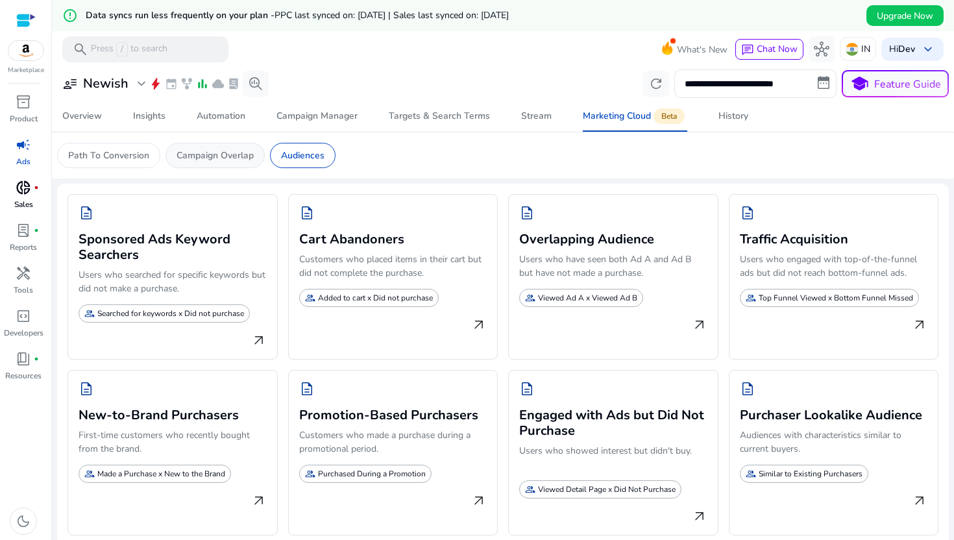
click at [241, 147] on div "Campaign Overlap" at bounding box center [214, 155] width 99 height 25
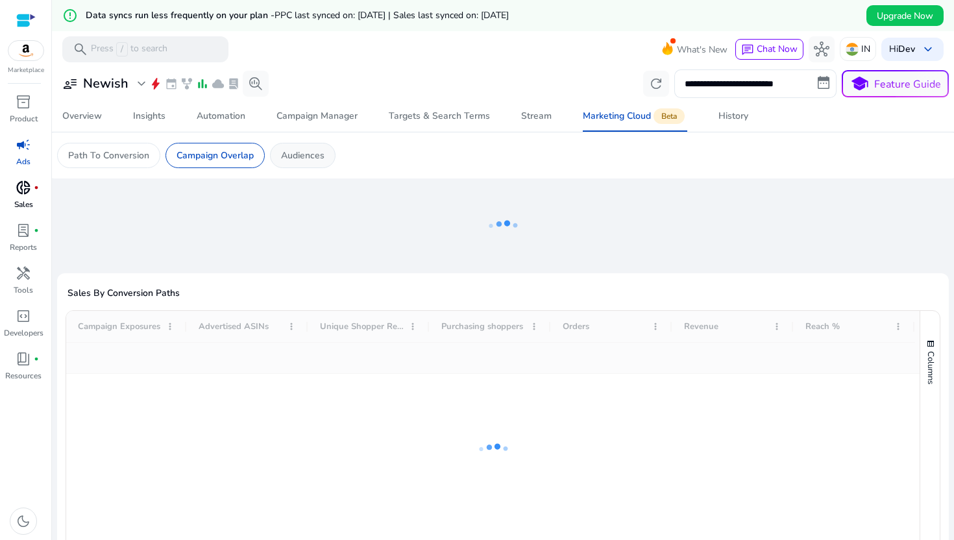
click at [285, 151] on p "Audiences" at bounding box center [302, 156] width 43 height 14
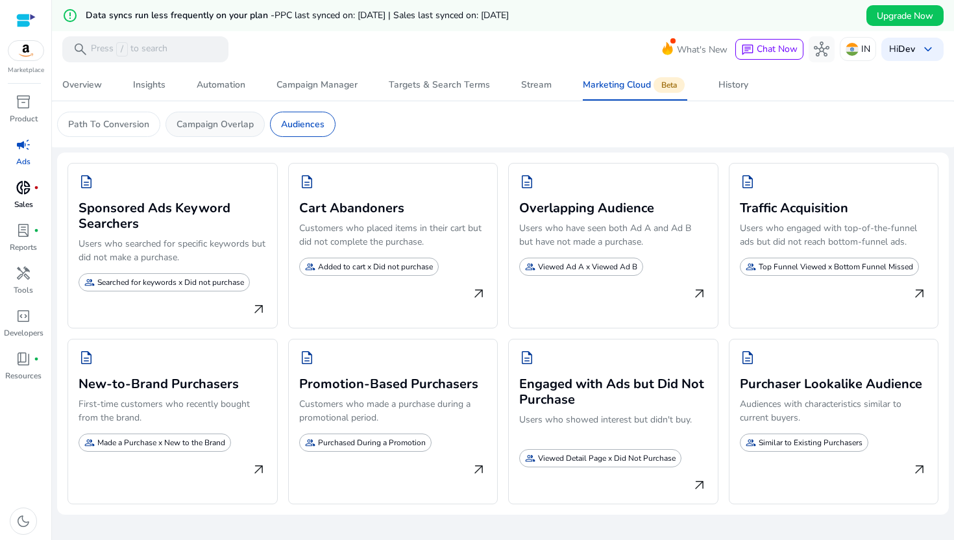
click at [222, 127] on p "Campaign Overlap" at bounding box center [214, 124] width 77 height 14
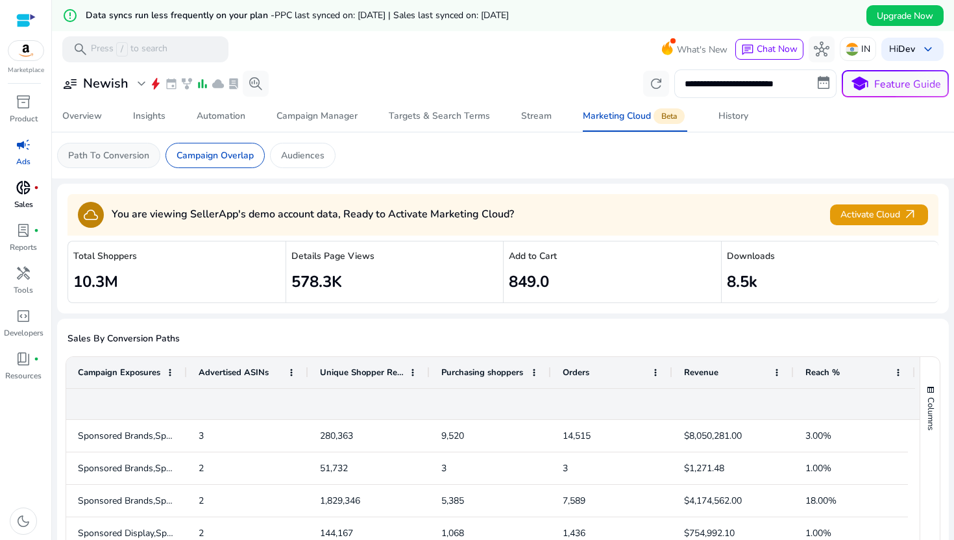
click at [132, 147] on div "Path To Conversion" at bounding box center [108, 155] width 103 height 25
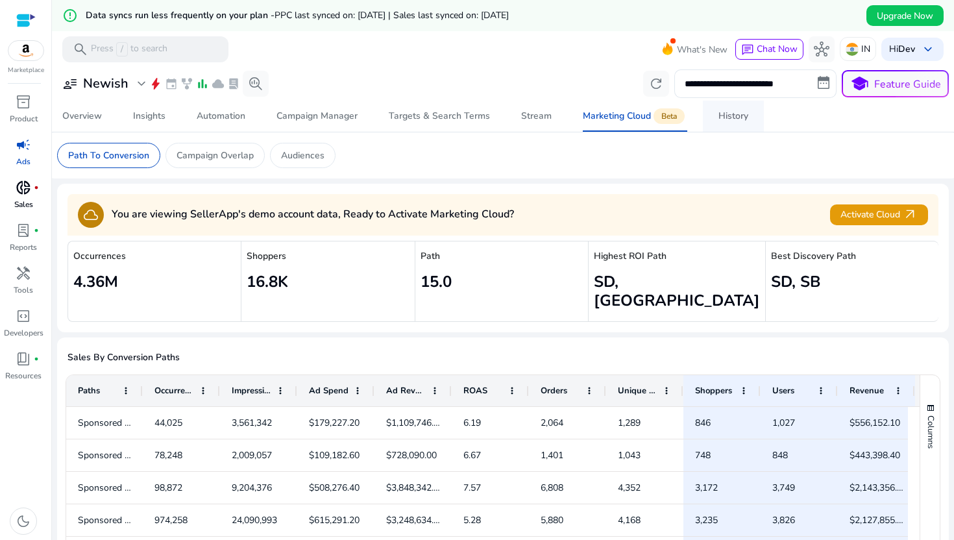
click at [738, 113] on div "History" at bounding box center [733, 116] width 30 height 9
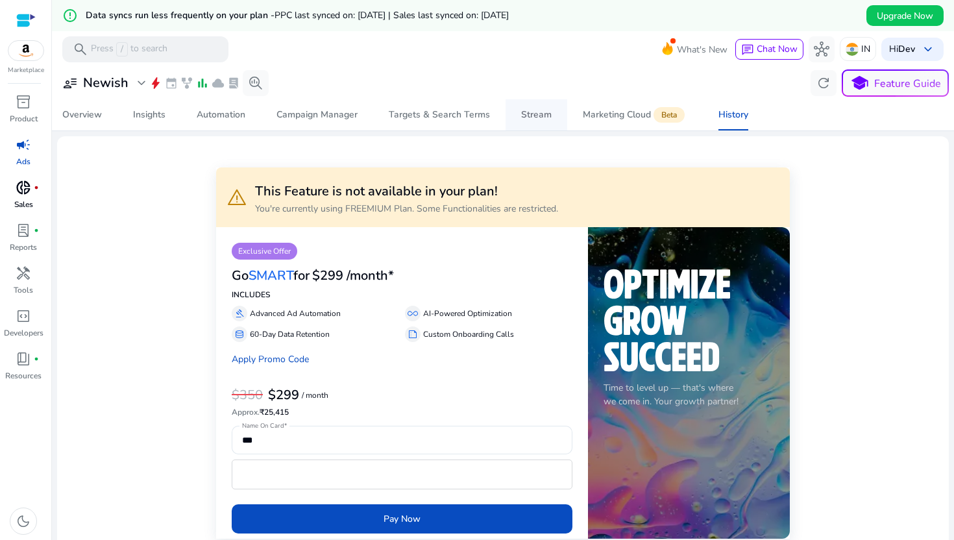
click at [530, 118] on div "Stream" at bounding box center [536, 114] width 30 height 9
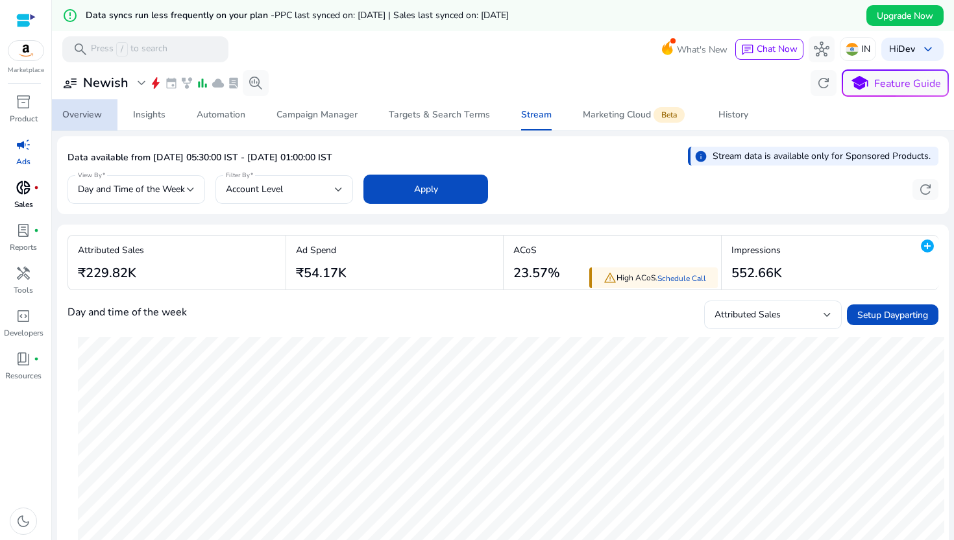
click at [83, 106] on span "Overview" at bounding box center [82, 114] width 40 height 31
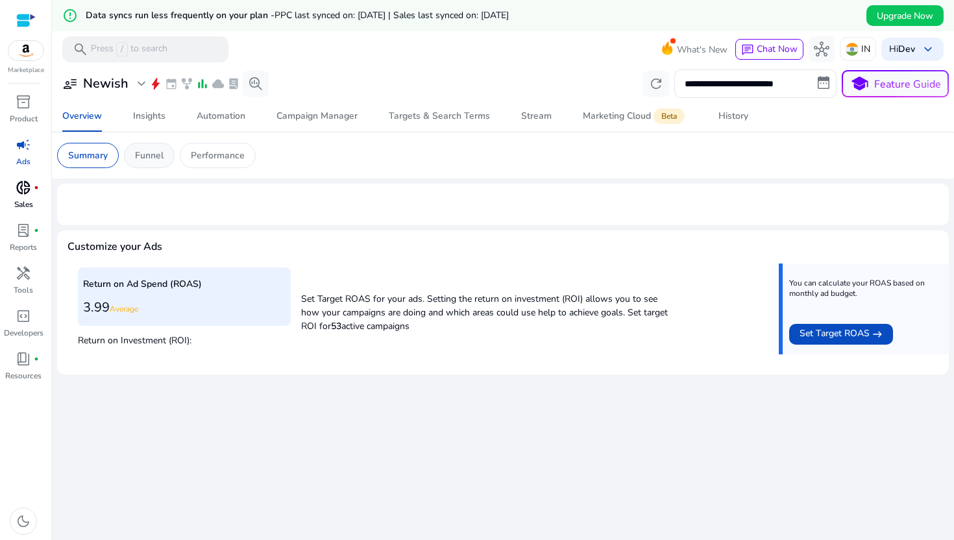
click at [151, 160] on p "Funnel" at bounding box center [149, 156] width 29 height 14
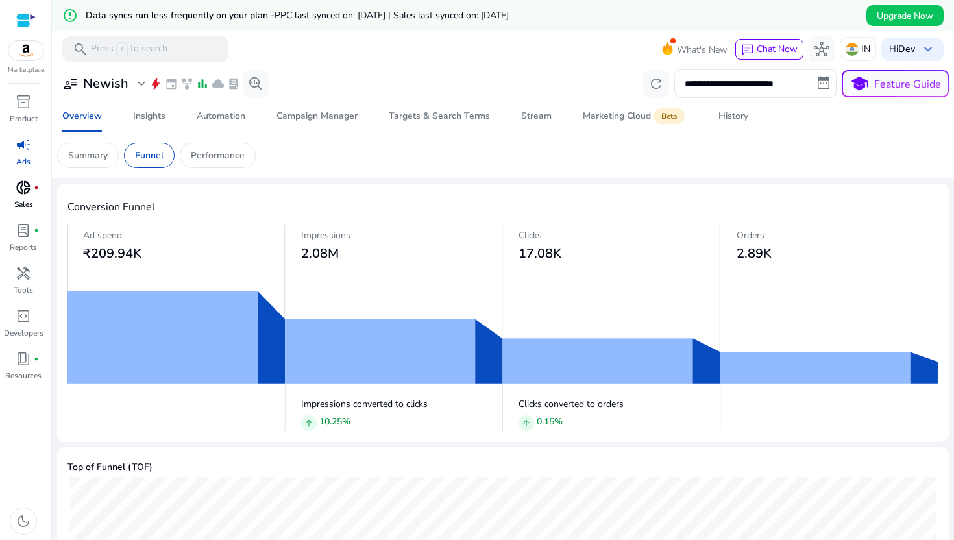
scroll to position [47, 0]
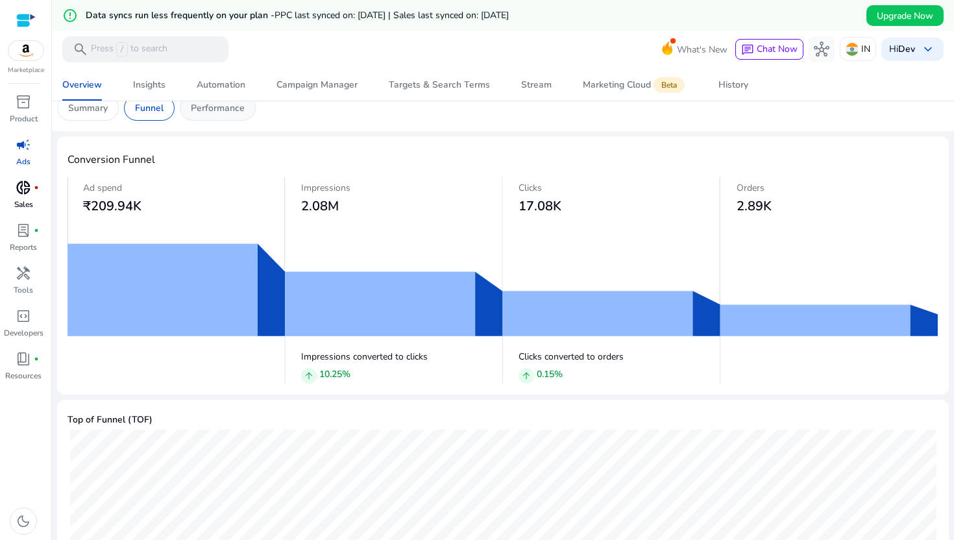
click at [224, 110] on p "Performance" at bounding box center [218, 108] width 54 height 14
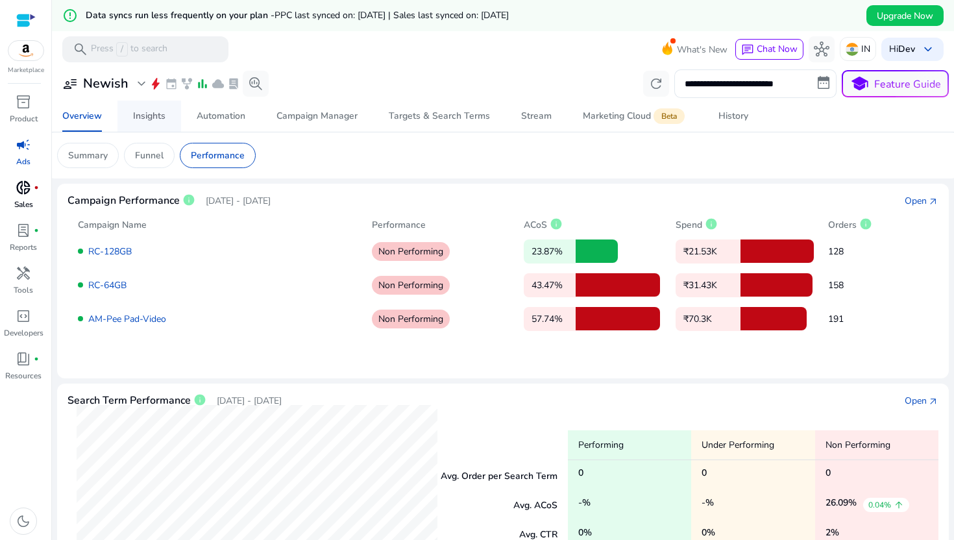
click at [152, 117] on div "Insights" at bounding box center [149, 116] width 32 height 9
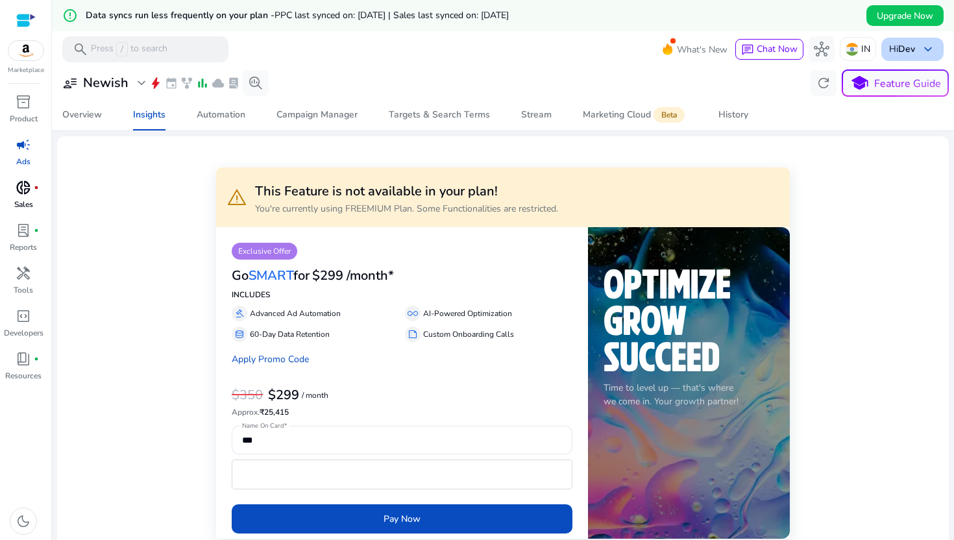
click at [920, 42] on span "keyboard_arrow_down" at bounding box center [928, 50] width 16 height 16
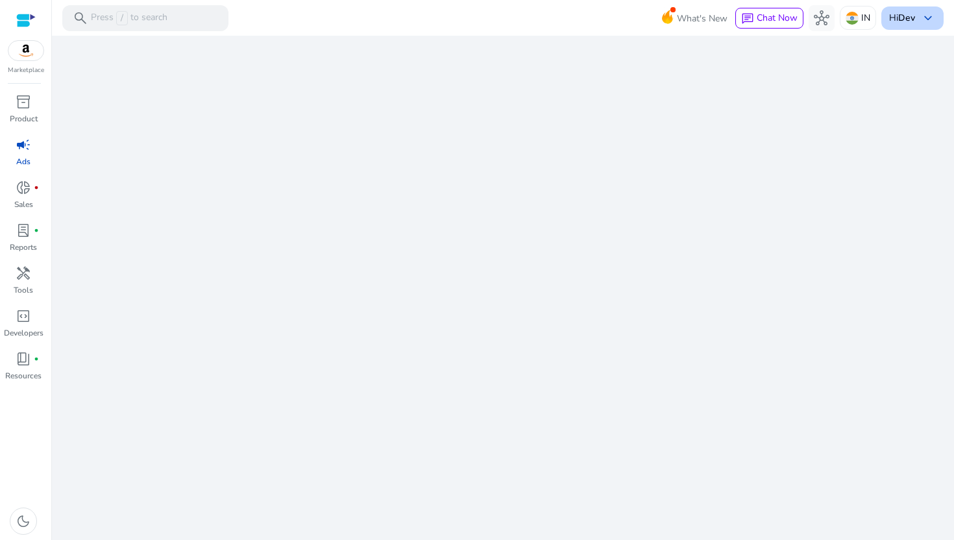
click at [923, 24] on span "keyboard_arrow_down" at bounding box center [928, 18] width 16 height 16
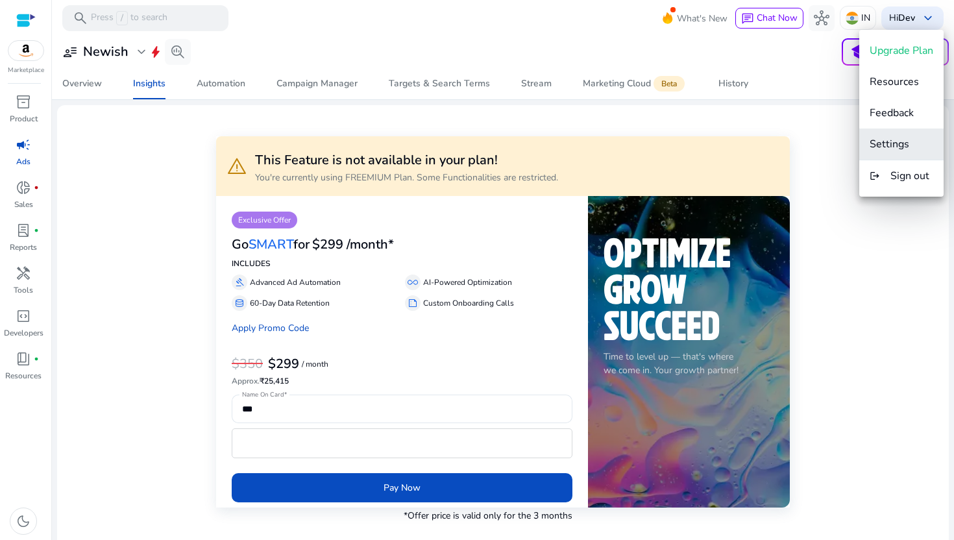
click at [883, 143] on span "Settings" at bounding box center [889, 144] width 40 height 14
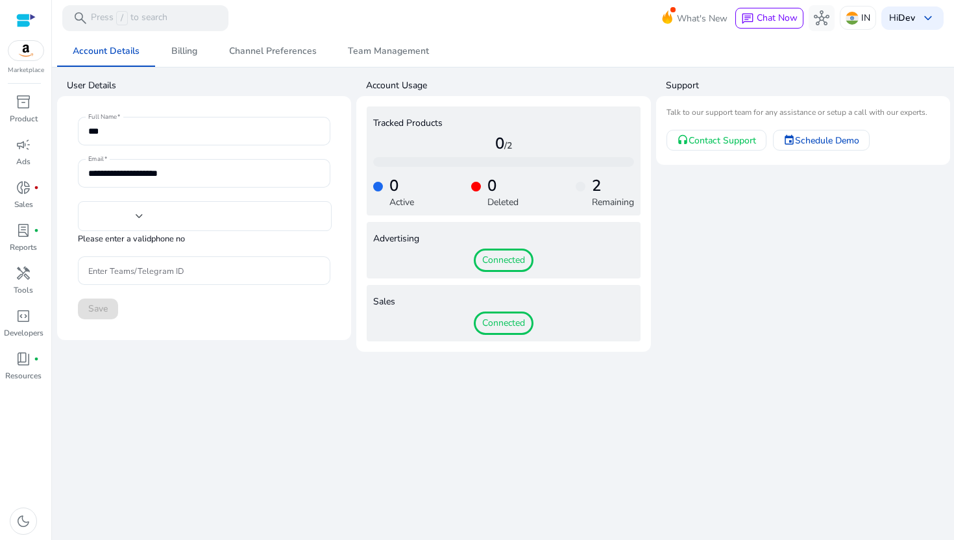
type input "***"
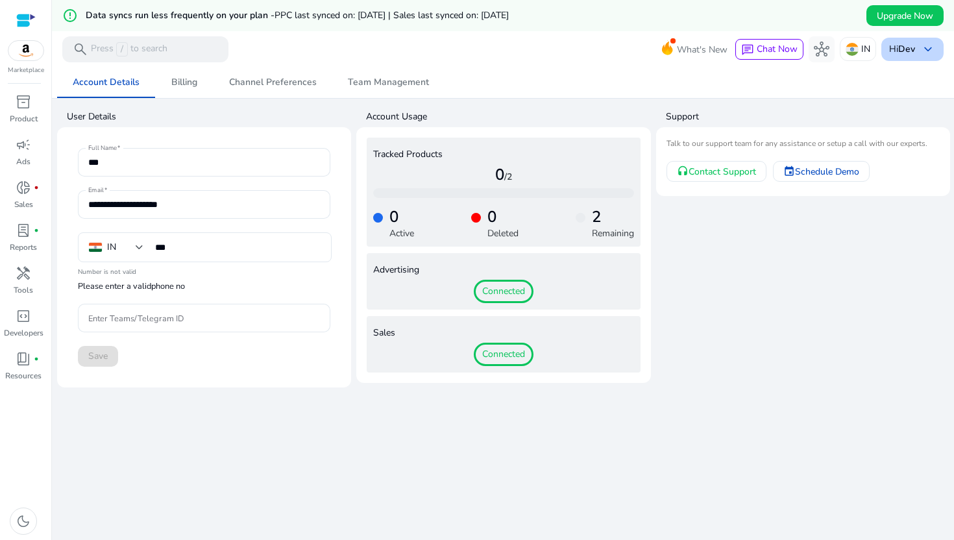
click at [933, 43] on div "Hi Dev keyboard_arrow_down" at bounding box center [912, 49] width 62 height 23
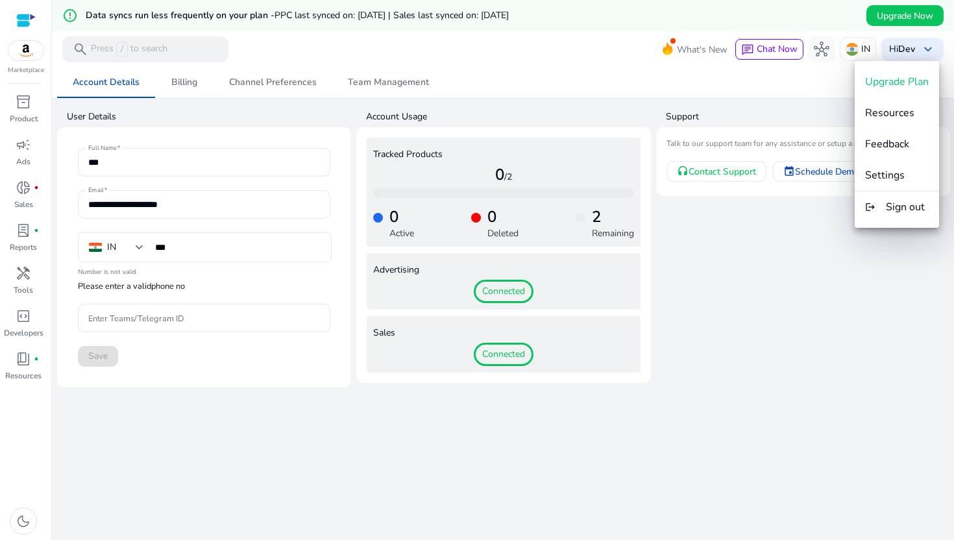
click at [25, 160] on div at bounding box center [477, 270] width 954 height 540
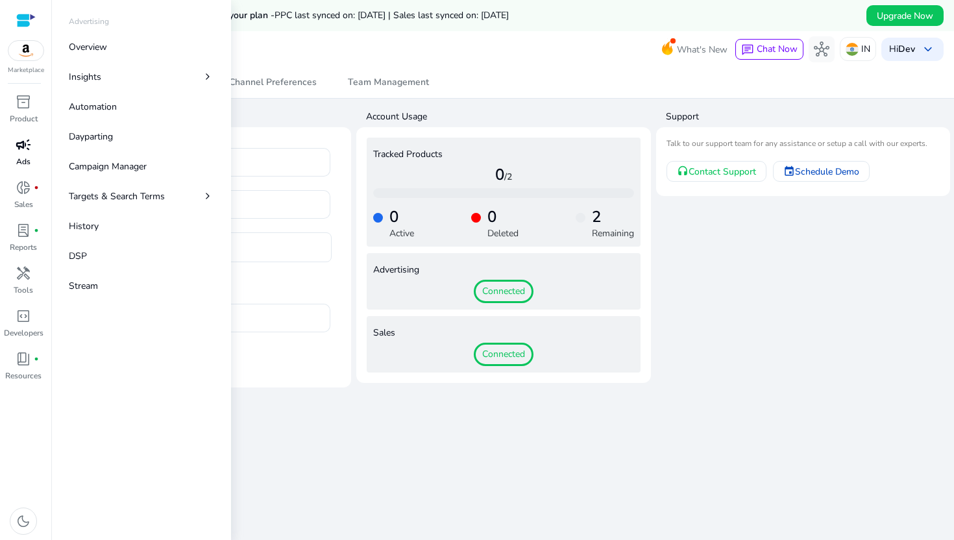
click at [23, 151] on span "campaign" at bounding box center [24, 145] width 16 height 16
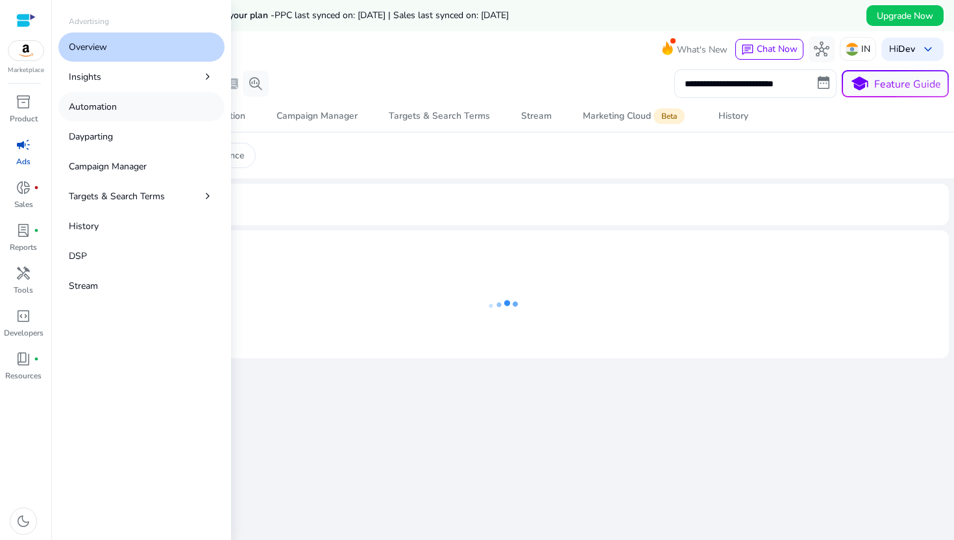
click at [124, 103] on link "Automation" at bounding box center [141, 106] width 166 height 29
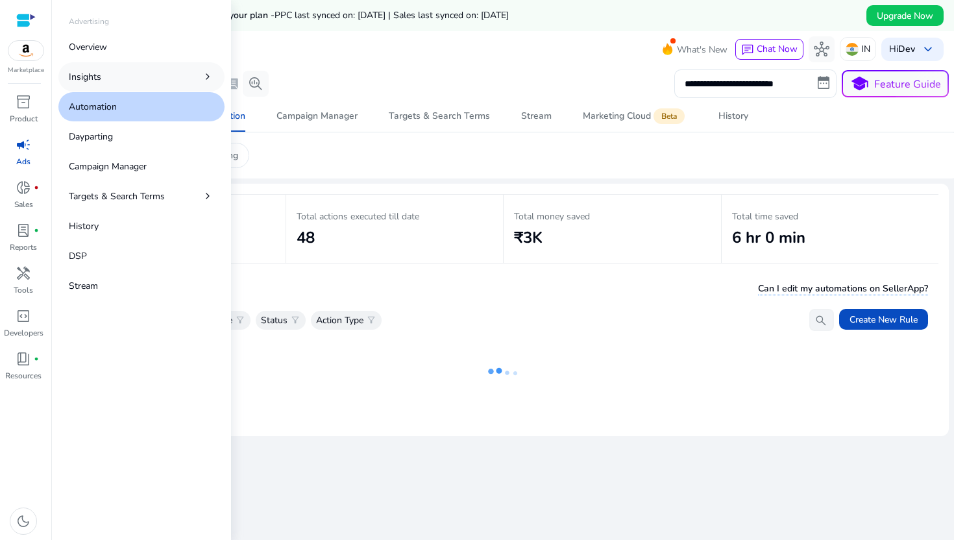
click at [137, 77] on link "Insights chevron_right" at bounding box center [141, 76] width 166 height 29
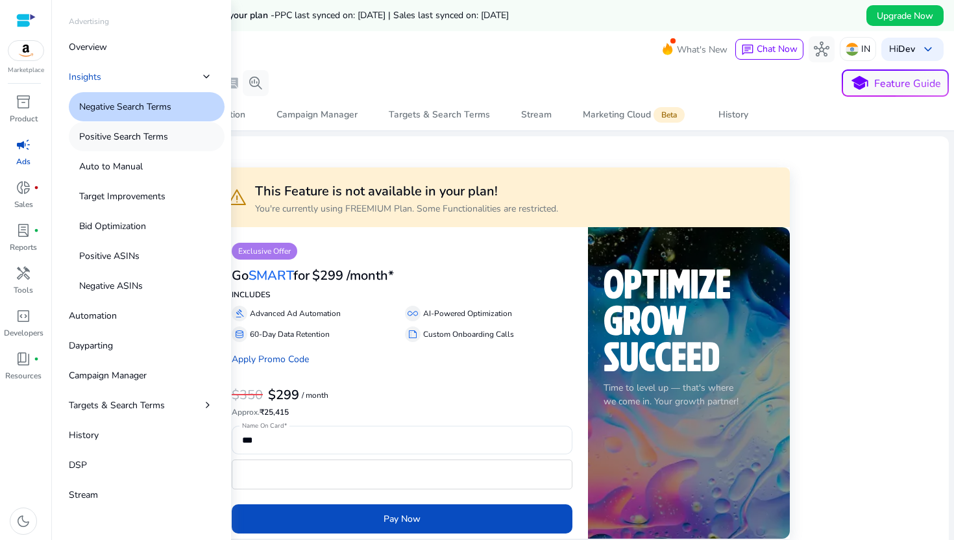
click at [137, 134] on p "Positive Search Terms" at bounding box center [123, 137] width 89 height 14
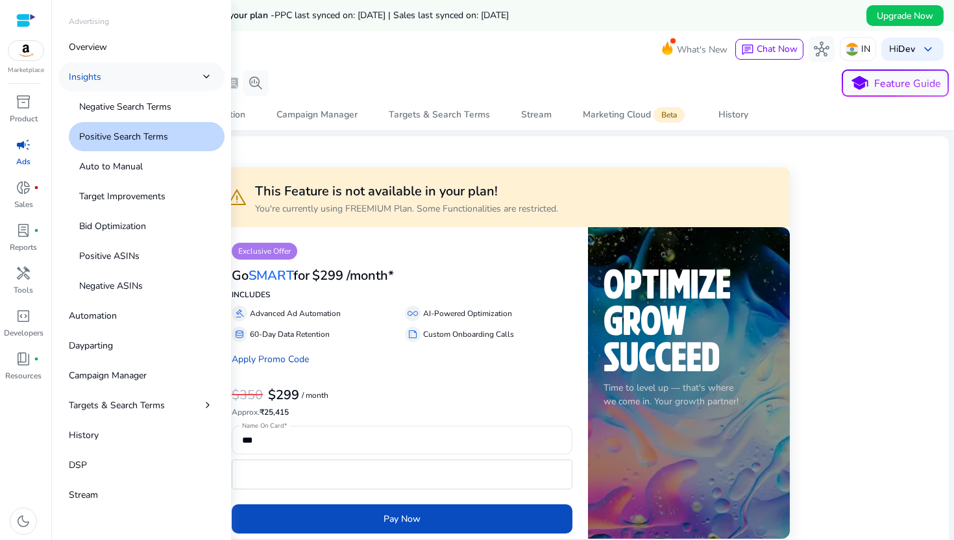
click at [165, 86] on link "Insights chevron_right" at bounding box center [141, 76] width 166 height 29
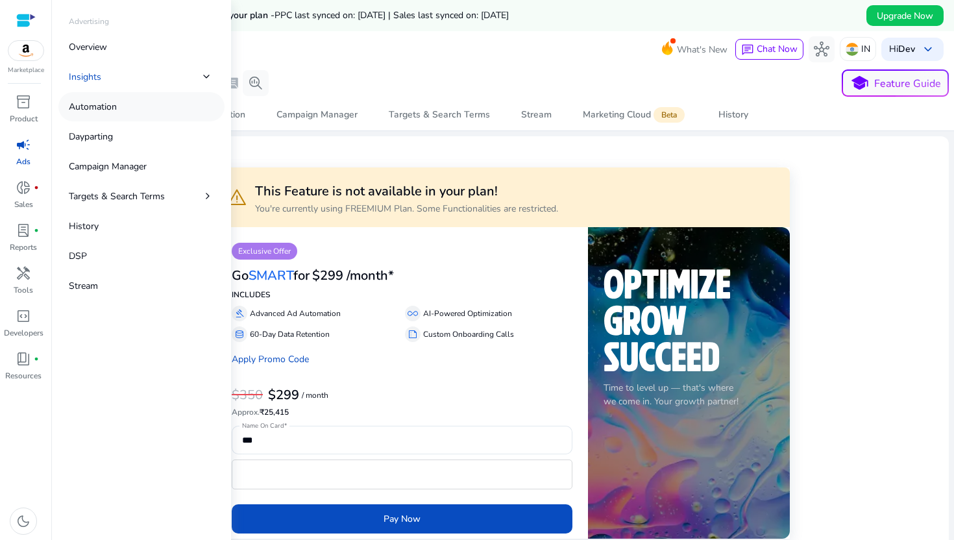
click at [145, 104] on link "Automation" at bounding box center [141, 106] width 166 height 29
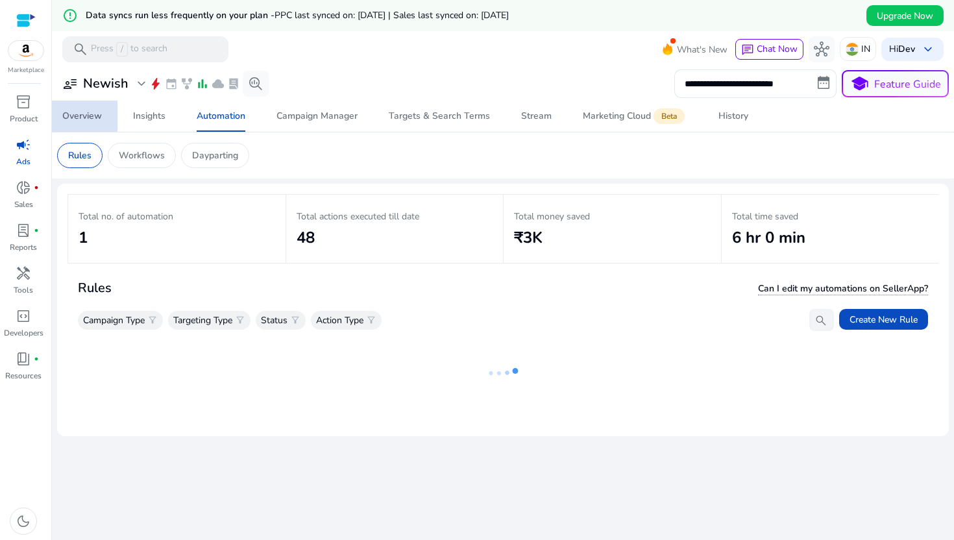
click at [83, 112] on div "Overview" at bounding box center [82, 116] width 40 height 9
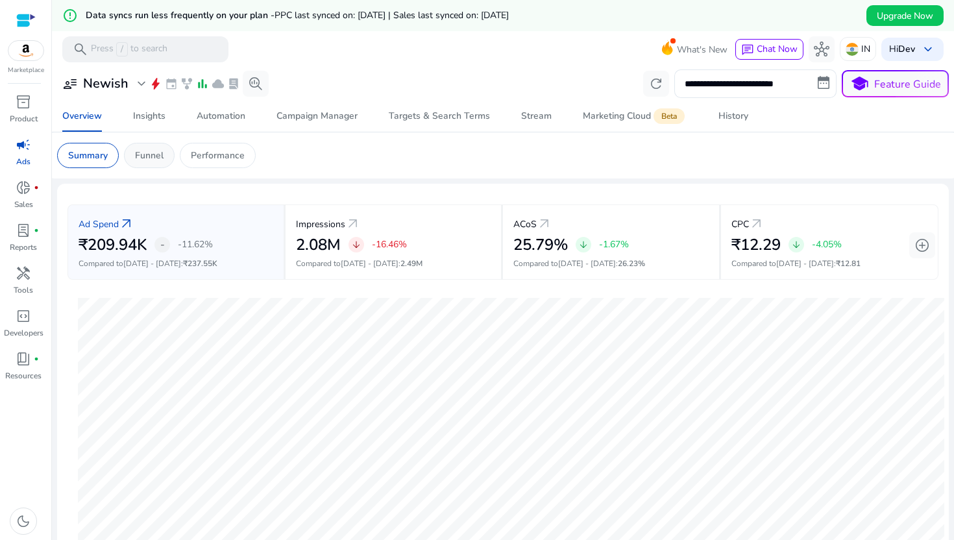
click at [161, 162] on p "Funnel" at bounding box center [149, 156] width 29 height 14
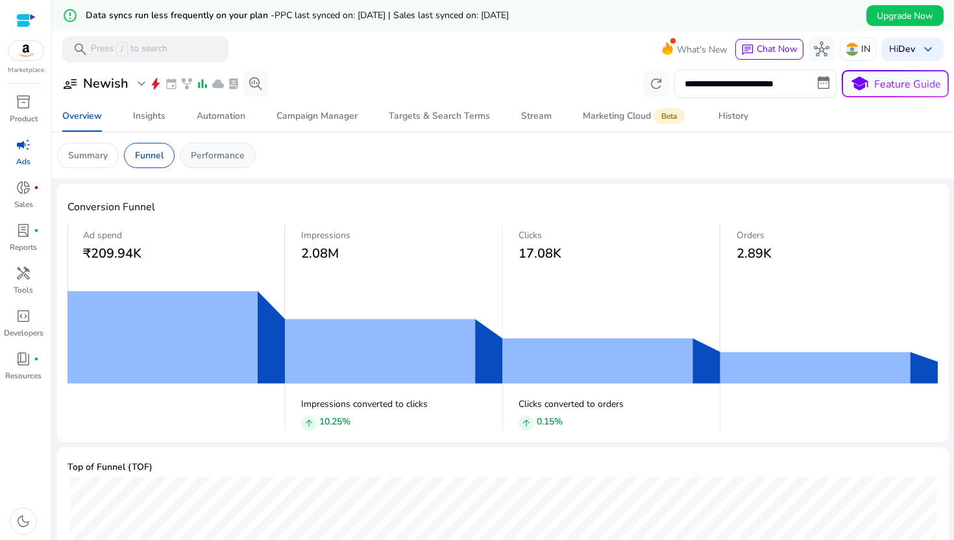
click at [223, 160] on p "Performance" at bounding box center [218, 156] width 54 height 14
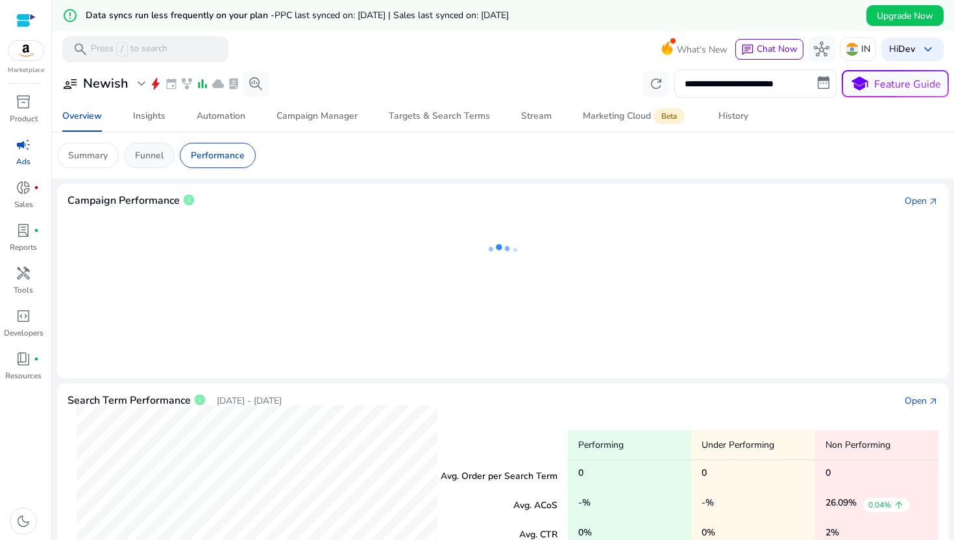
click at [158, 162] on div "Funnel" at bounding box center [149, 155] width 51 height 25
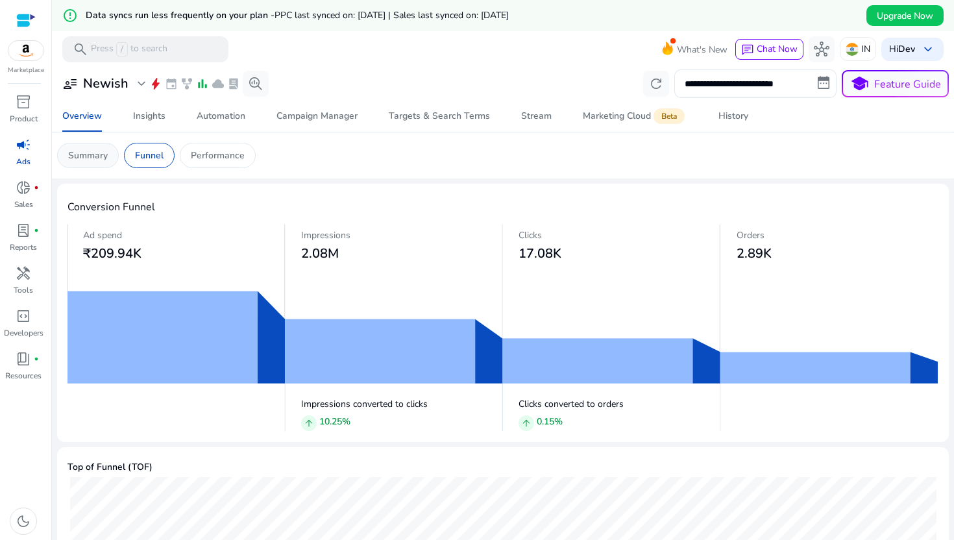
click at [114, 161] on div "Summary" at bounding box center [88, 155] width 62 height 25
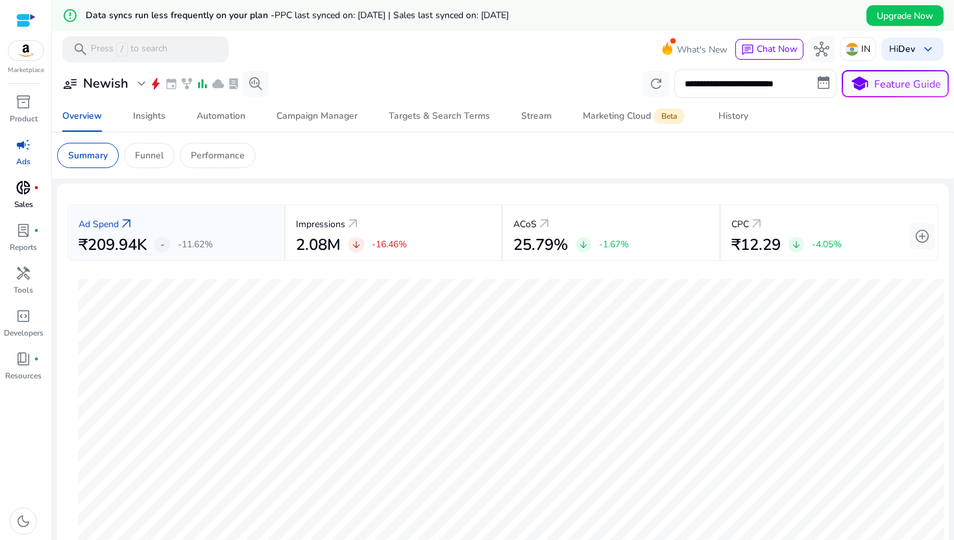
click at [25, 206] on p "Sales" at bounding box center [23, 205] width 19 height 12
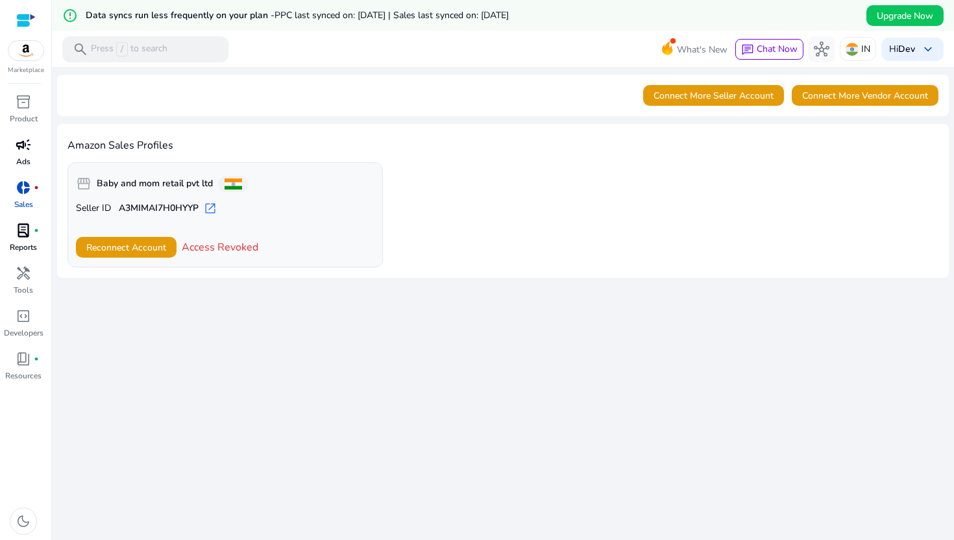
click at [32, 230] on div "lab_profile fiber_manual_record" at bounding box center [23, 230] width 36 height 21
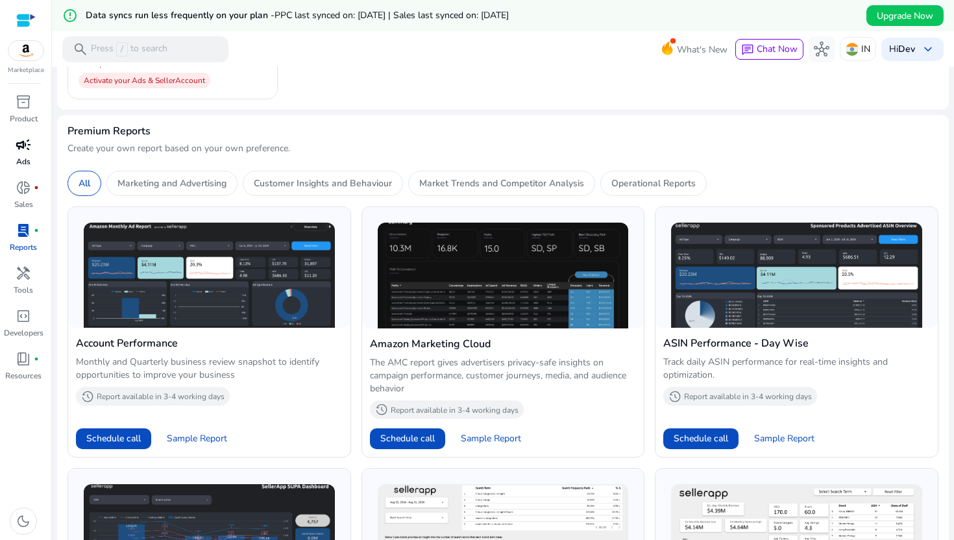
scroll to position [136, 0]
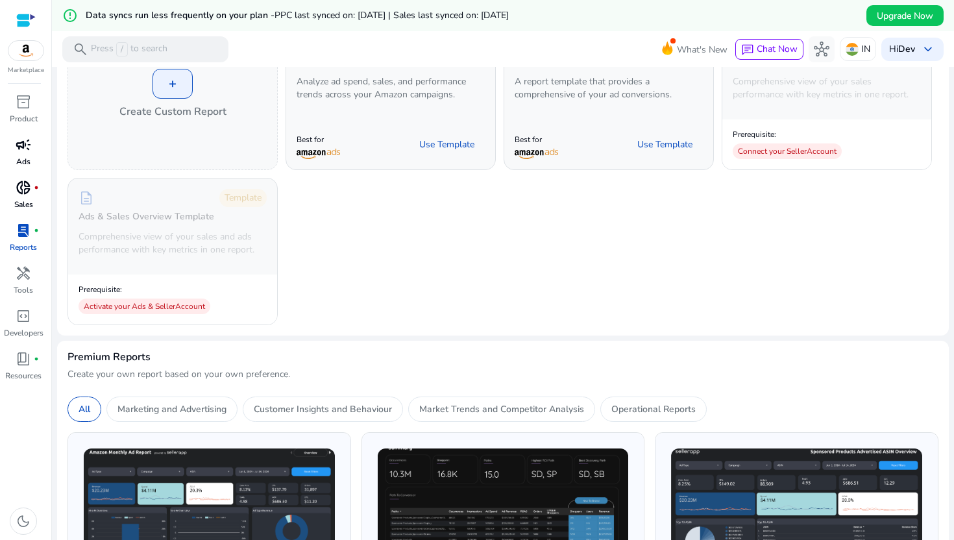
click at [25, 182] on span "donut_small" at bounding box center [24, 188] width 16 height 16
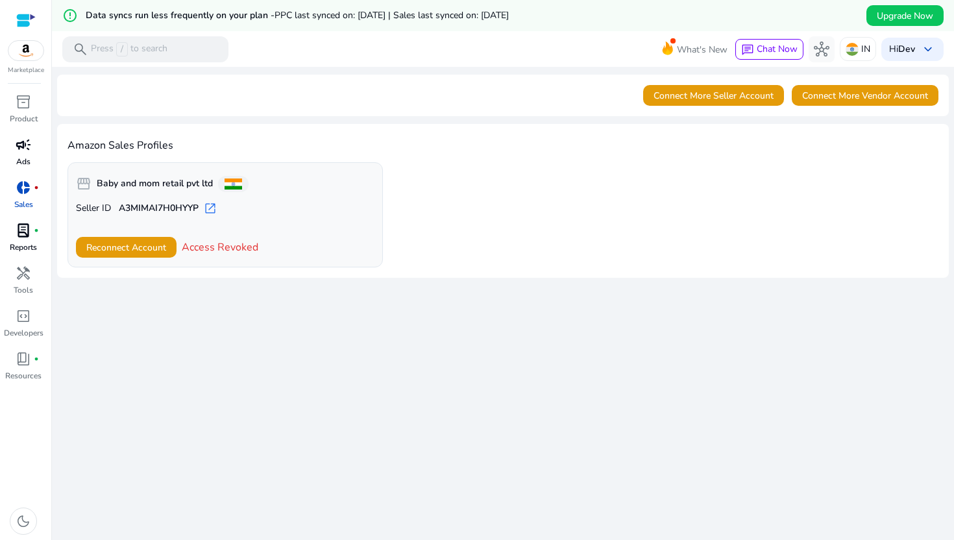
click at [23, 245] on p "Reports" at bounding box center [23, 247] width 27 height 12
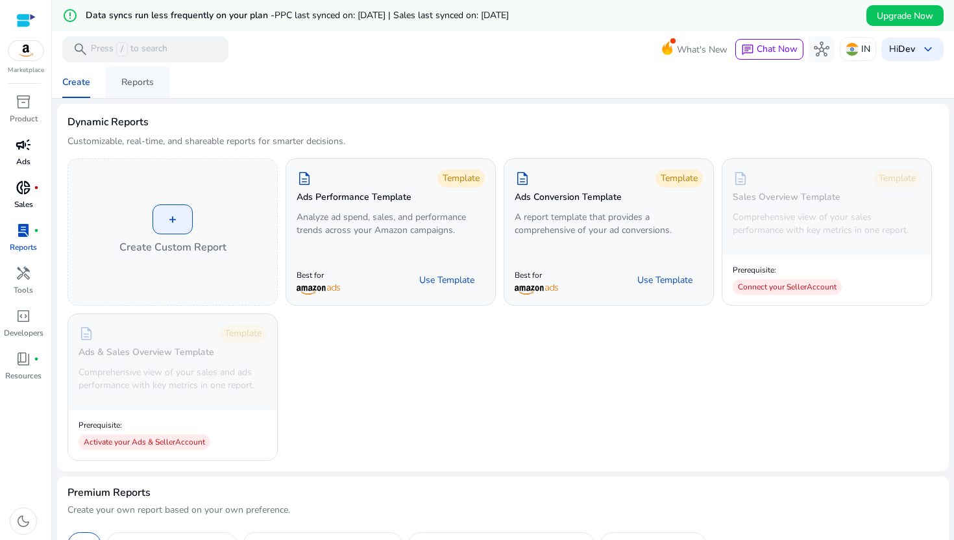
click at [127, 71] on span "Reports" at bounding box center [137, 82] width 32 height 31
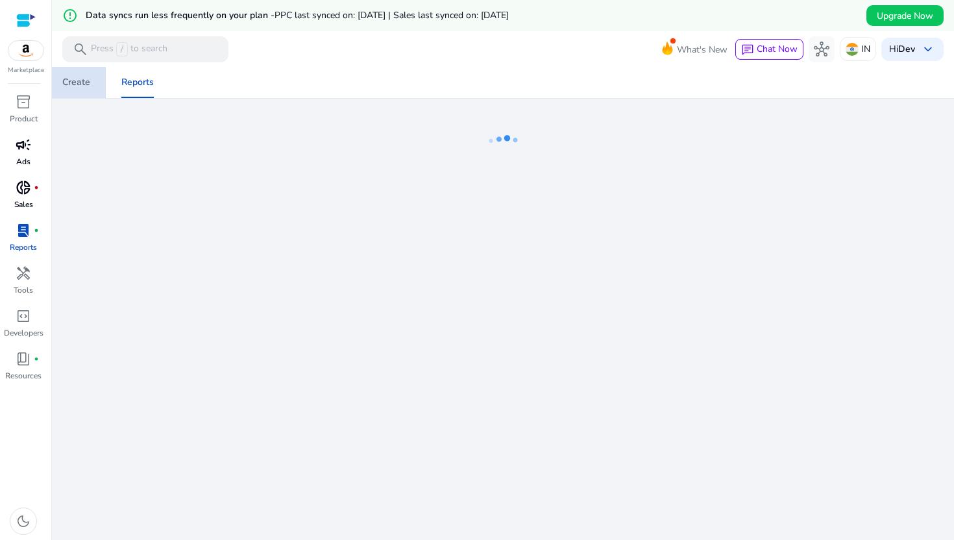
click at [86, 80] on div "Create" at bounding box center [76, 82] width 28 height 9
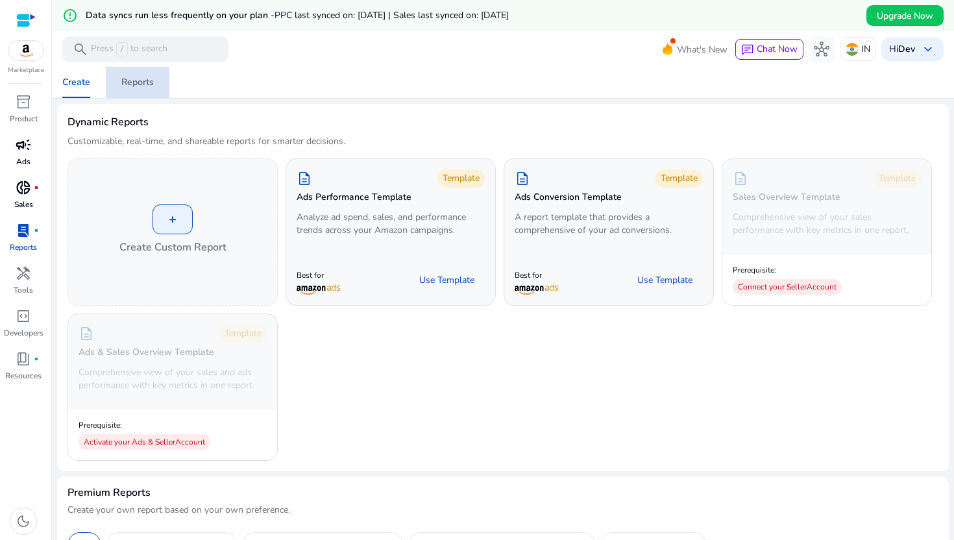
click at [132, 80] on div "Reports" at bounding box center [137, 82] width 32 height 9
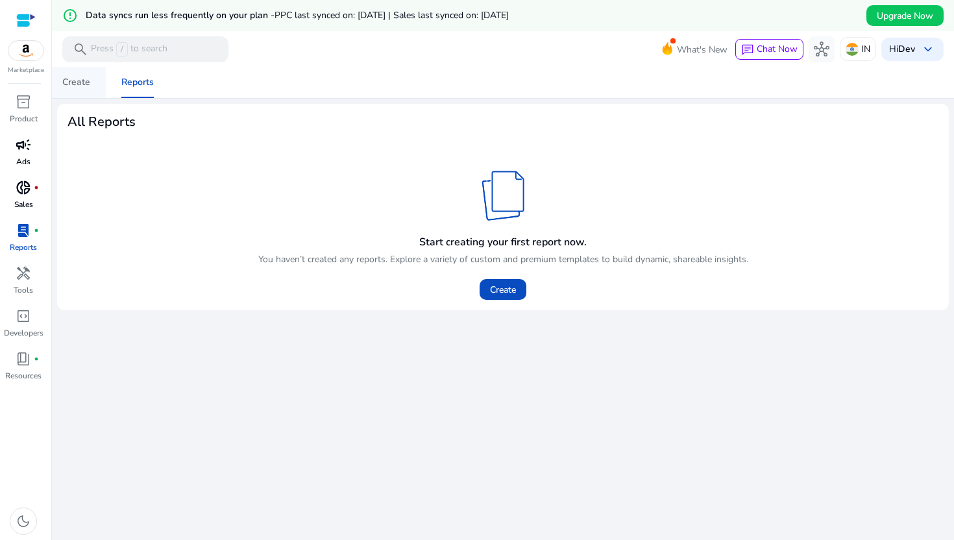
click at [80, 81] on div "Create" at bounding box center [76, 82] width 28 height 9
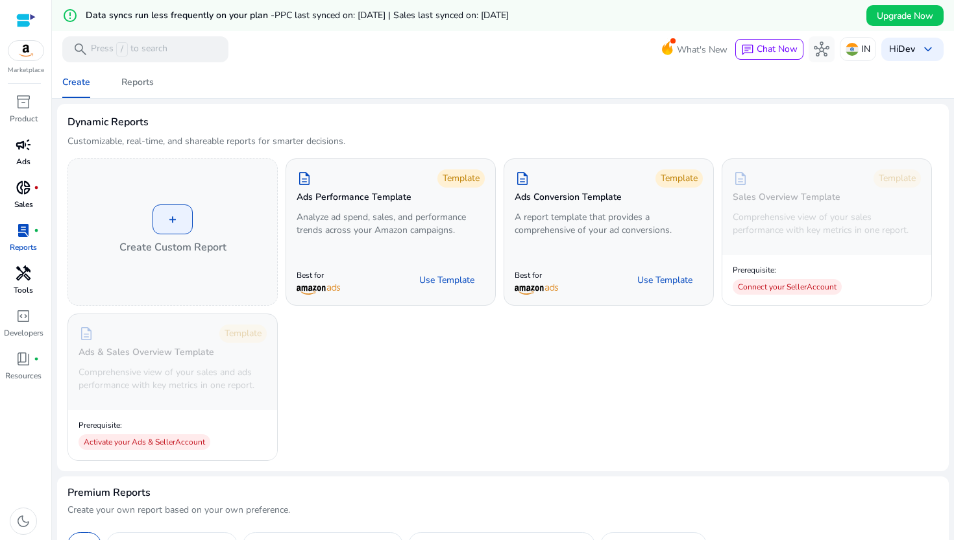
click at [22, 294] on p "Tools" at bounding box center [23, 290] width 19 height 12
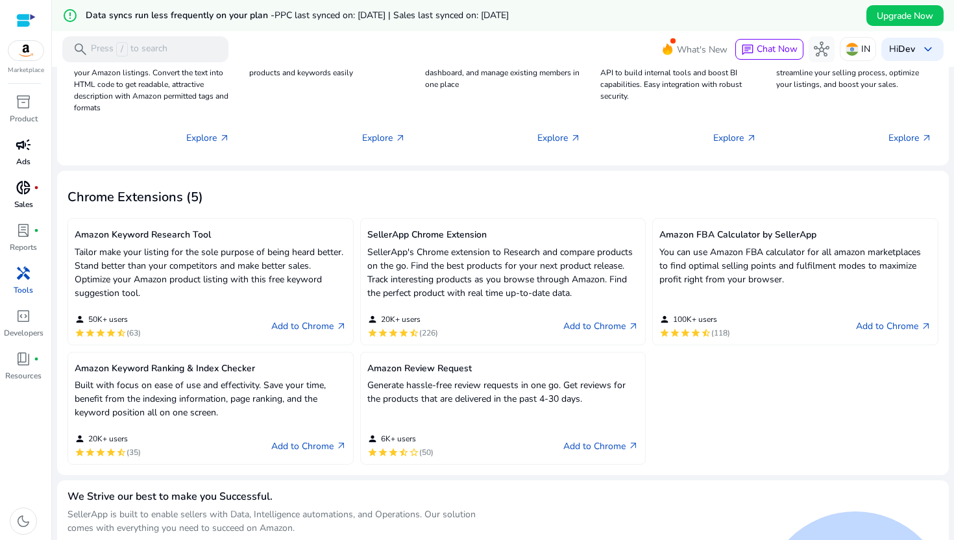
scroll to position [266, 0]
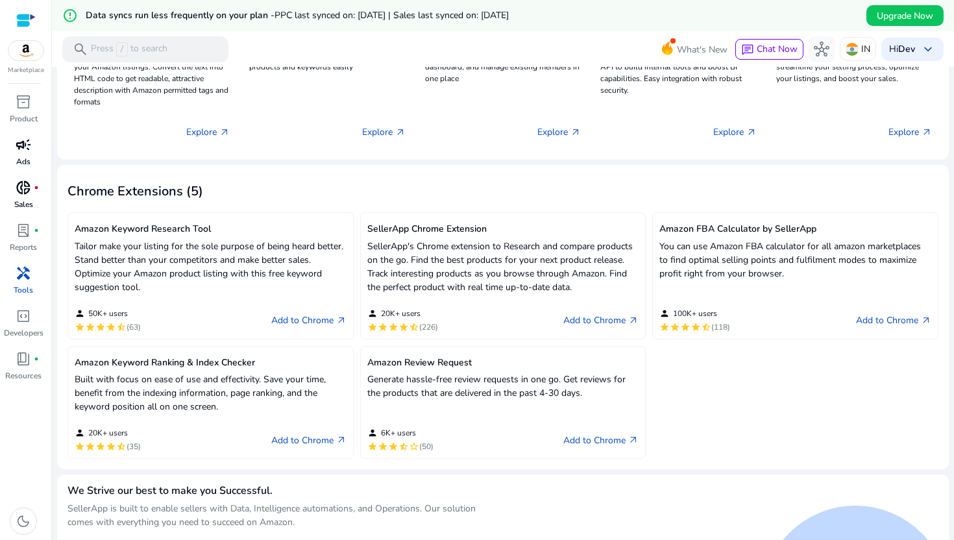
click at [39, 213] on link "donut_small fiber_manual_record Sales" at bounding box center [23, 198] width 47 height 43
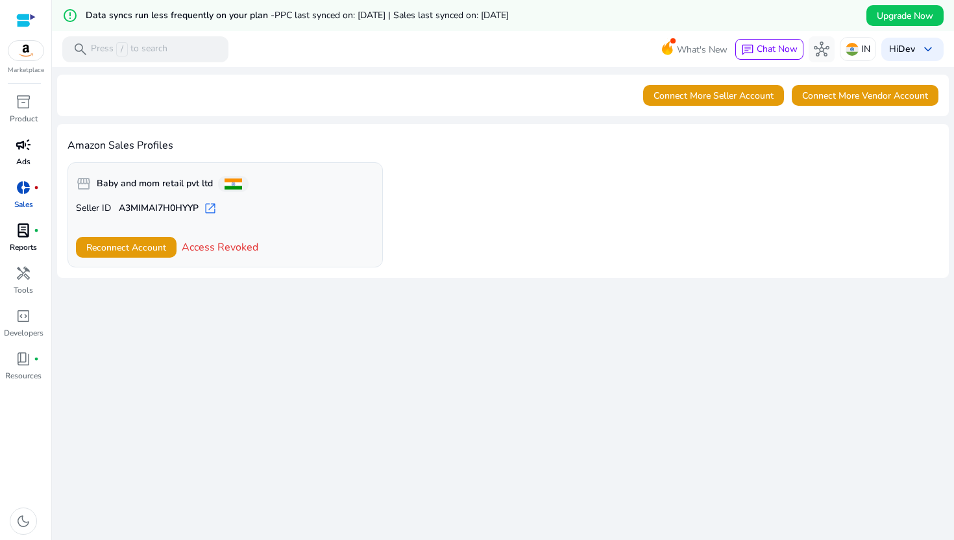
click at [42, 258] on link "lab_profile fiber_manual_record Reports" at bounding box center [23, 241] width 47 height 43
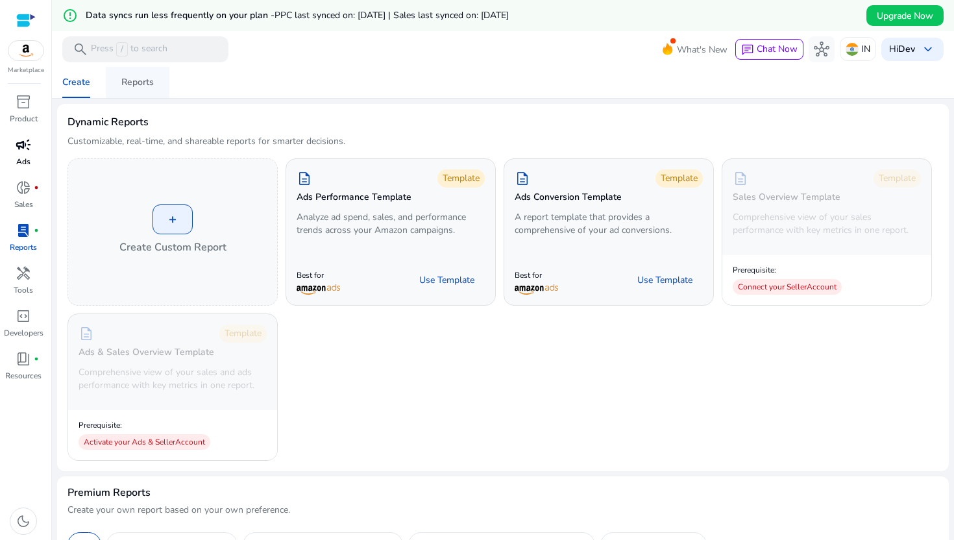
click at [134, 84] on div "Reports" at bounding box center [137, 82] width 32 height 9
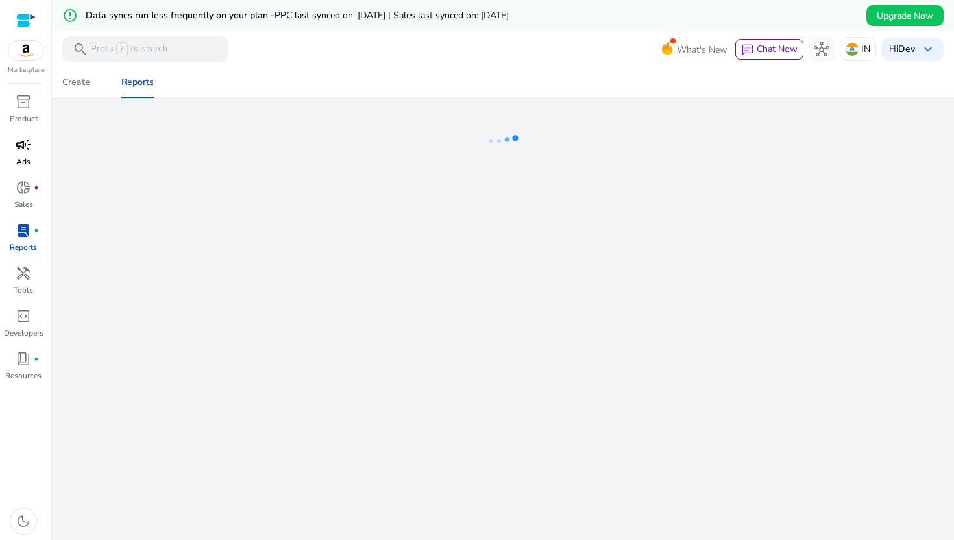
click at [32, 158] on link "campaign Ads" at bounding box center [23, 155] width 47 height 43
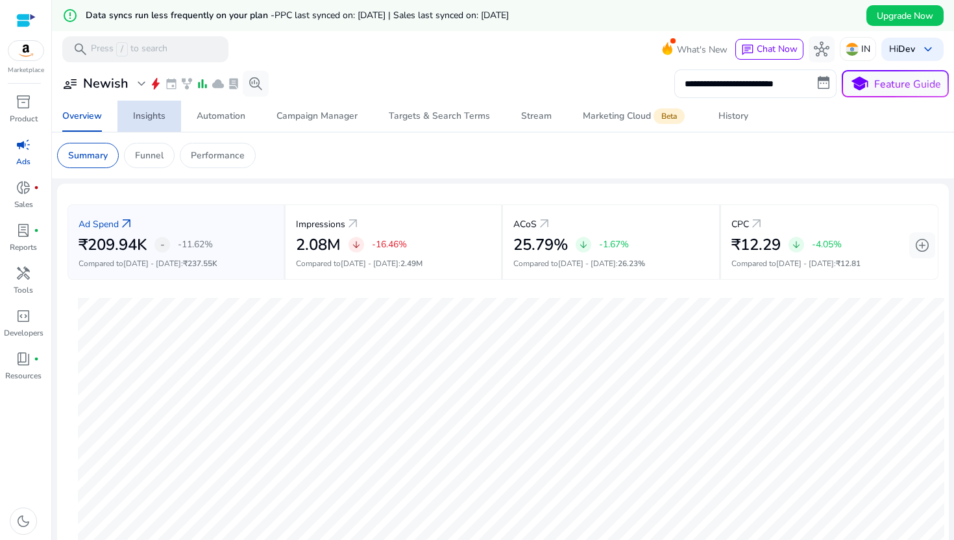
click at [149, 115] on div "Insights" at bounding box center [149, 116] width 32 height 9
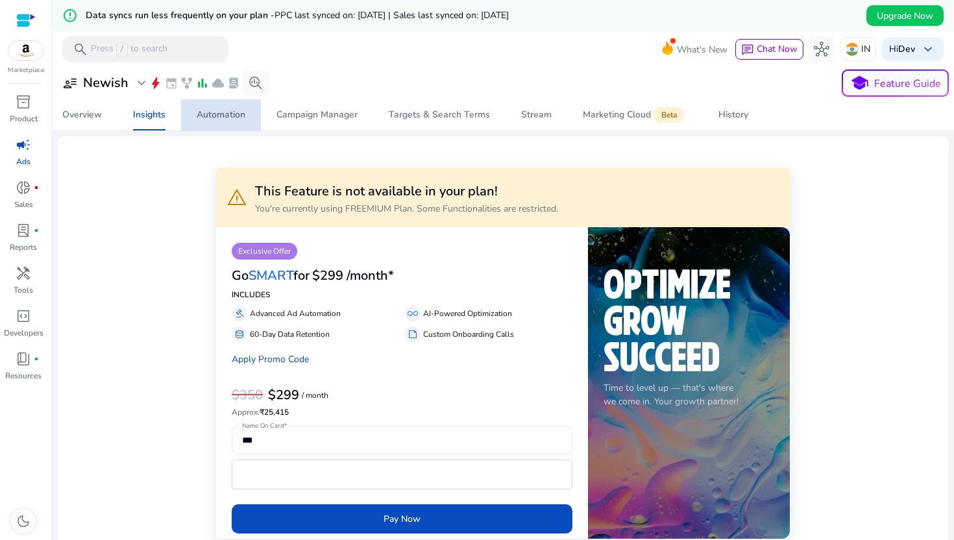
click at [220, 124] on span "Automation" at bounding box center [221, 114] width 49 height 31
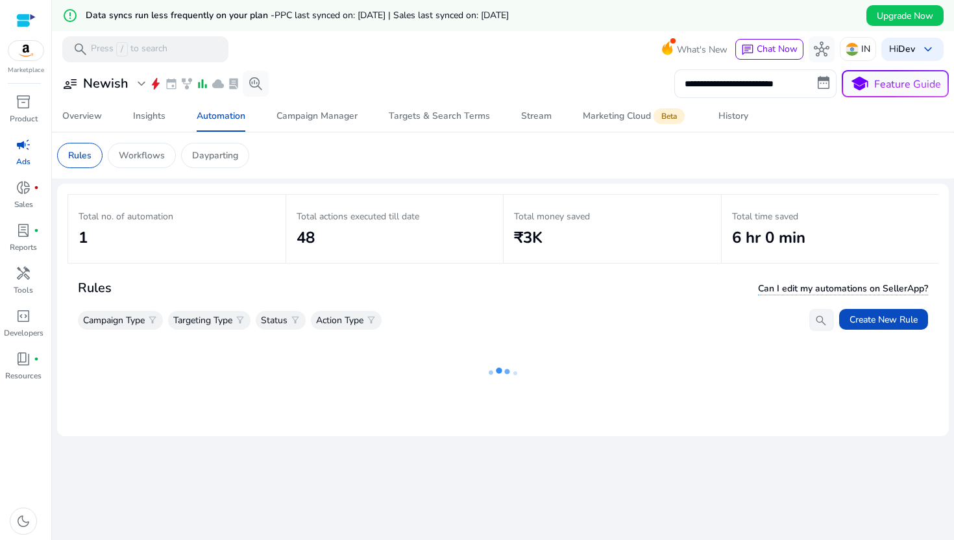
click at [356, 135] on mat-card "Rules Workflows Dayparting" at bounding box center [503, 155] width 912 height 46
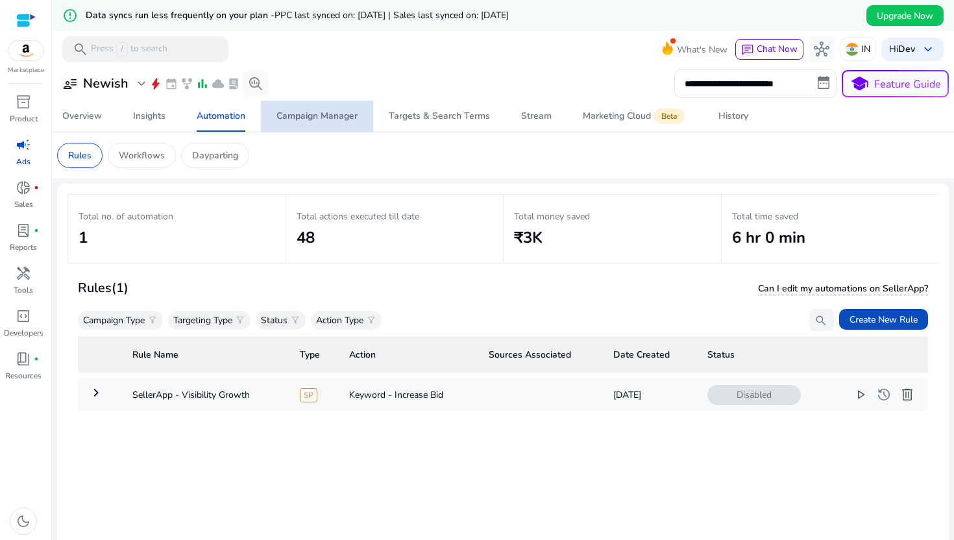
click at [332, 112] on div "Campaign Manager" at bounding box center [316, 116] width 81 height 9
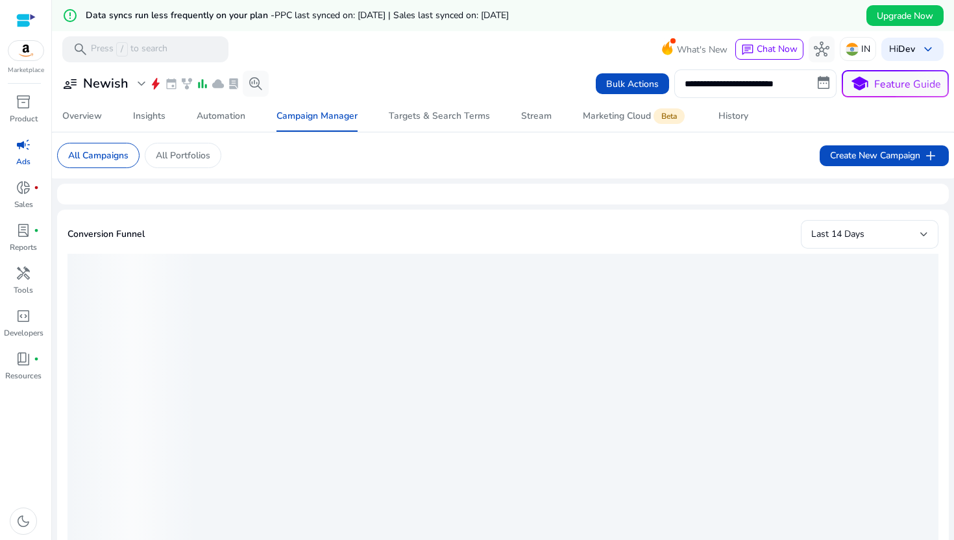
click at [416, 133] on mat-card "All Campaigns All Portfolios Create New Campaign add" at bounding box center [503, 155] width 912 height 46
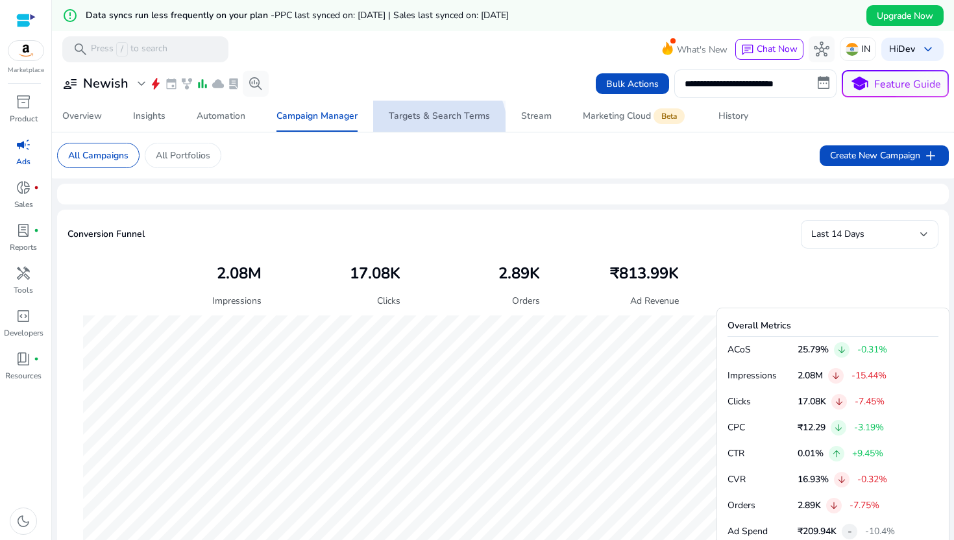
click at [434, 126] on span "Targets & Search Terms" at bounding box center [439, 116] width 101 height 31
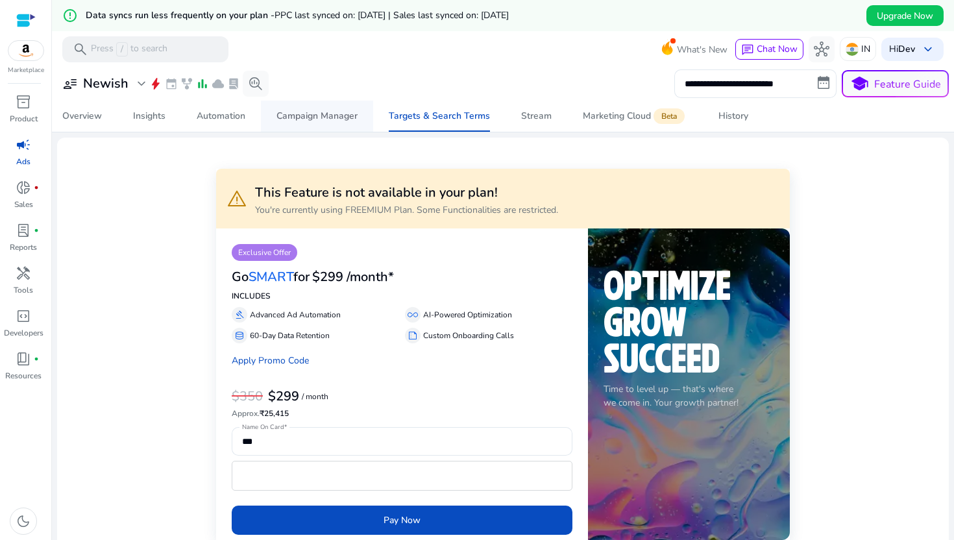
click at [358, 117] on link "Campaign Manager" at bounding box center [317, 116] width 112 height 31
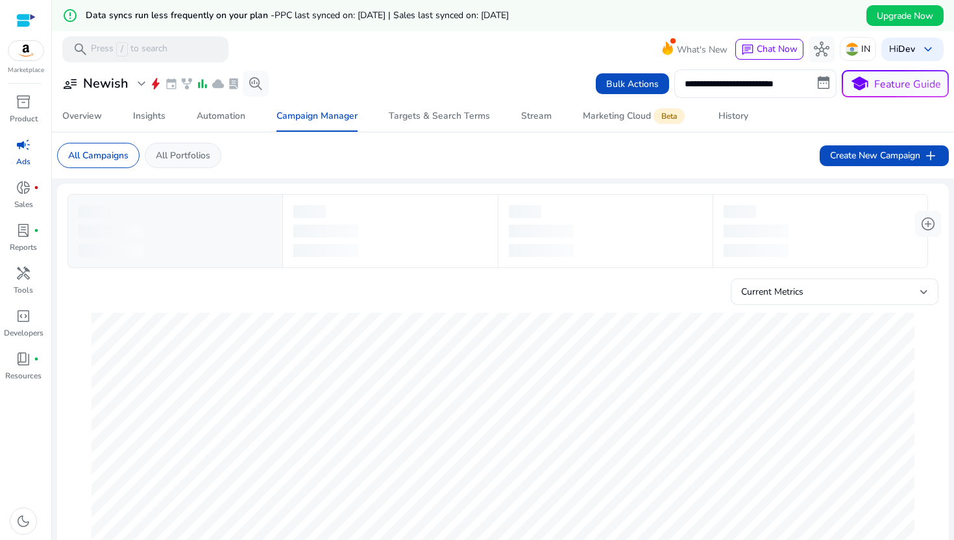
click at [200, 163] on div "All Portfolios" at bounding box center [183, 155] width 77 height 25
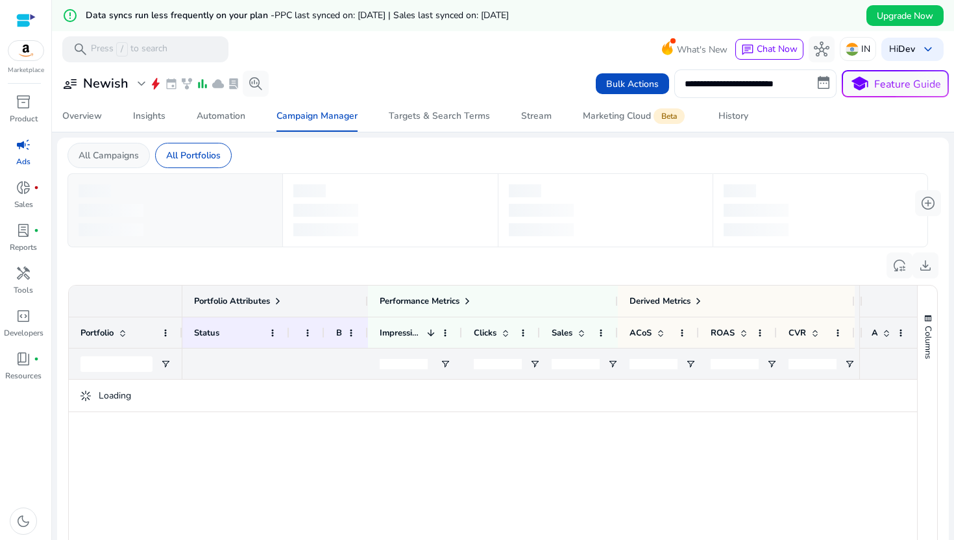
click at [121, 160] on p "All Campaigns" at bounding box center [109, 156] width 60 height 14
